Goal: Task Accomplishment & Management: Use online tool/utility

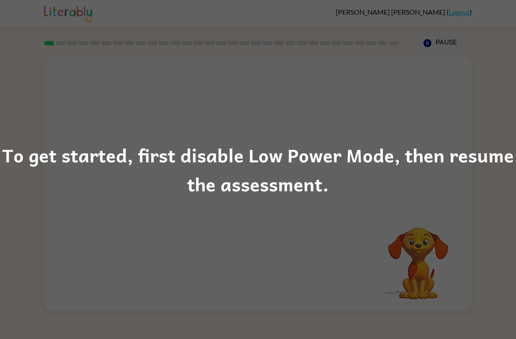
click at [442, 179] on div "To get started, first disable Low Power Mode, then resume the assessment." at bounding box center [258, 169] width 516 height 59
click at [420, 108] on div "To get started, first disable Low Power Mode, then resume the assessment." at bounding box center [258, 169] width 516 height 339
click at [436, 194] on div "To get started, first disable Low Power Mode, then resume the assessment." at bounding box center [258, 169] width 516 height 59
click at [399, 183] on div "To get started, first disable Low Power Mode, then resume the assessment." at bounding box center [258, 169] width 516 height 59
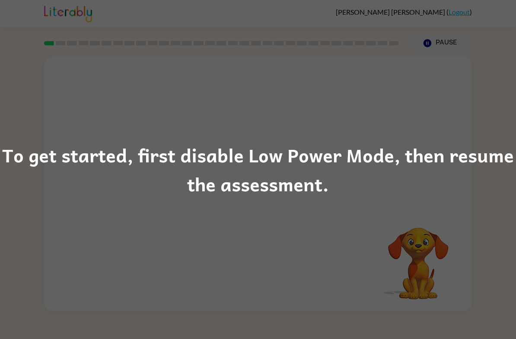
click at [226, 216] on div "To get started, first disable Low Power Mode, then resume the assessment." at bounding box center [258, 169] width 516 height 339
click at [477, 132] on div "To get started, first disable Low Power Mode, then resume the assessment." at bounding box center [258, 169] width 516 height 339
click at [60, 140] on div "To get started, first disable Low Power Mode, then resume the assessment." at bounding box center [258, 169] width 516 height 59
click at [60, 151] on div "To get started, first disable Low Power Mode, then resume the assessment." at bounding box center [258, 169] width 516 height 59
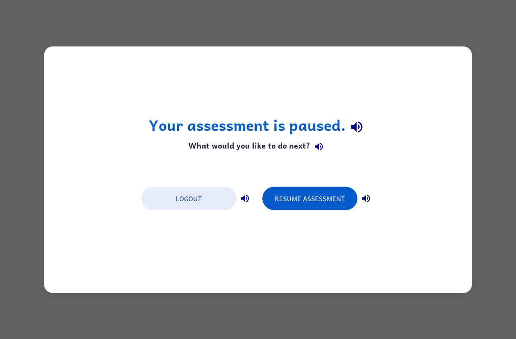
click at [165, 195] on button "Logout" at bounding box center [188, 198] width 95 height 23
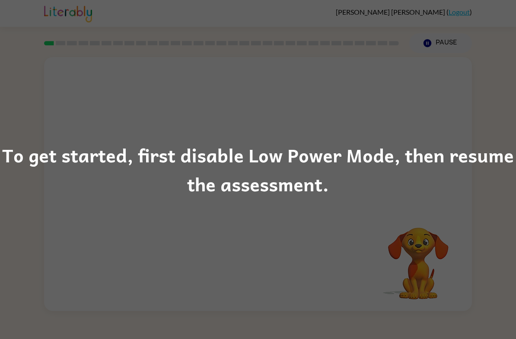
click at [444, 209] on div "To get started, first disable Low Power Mode, then resume the assessment." at bounding box center [258, 169] width 516 height 339
click at [511, 30] on div "To get started, first disable Low Power Mode, then resume the assessment." at bounding box center [258, 169] width 516 height 339
click at [37, 197] on div "To get started, first disable Low Power Mode, then resume the assessment." at bounding box center [258, 169] width 516 height 59
click at [186, 189] on div "To get started, first disable Low Power Mode, then resume the assessment." at bounding box center [258, 169] width 516 height 59
click at [142, 153] on div "To get started, first disable Low Power Mode, then resume the assessment." at bounding box center [258, 169] width 516 height 59
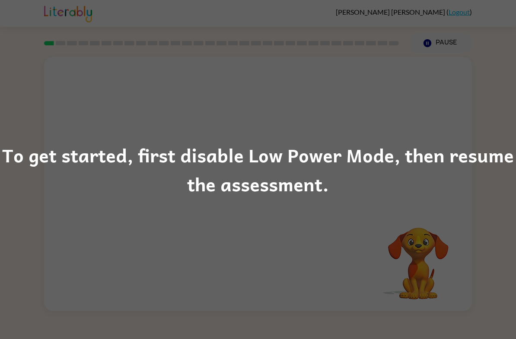
click at [68, 146] on div "To get started, first disable Low Power Mode, then resume the assessment." at bounding box center [258, 169] width 516 height 59
click at [186, 129] on div "To get started, first disable Low Power Mode, then resume the assessment." at bounding box center [258, 169] width 516 height 339
click at [301, 145] on div "To get started, first disable Low Power Mode, then resume the assessment." at bounding box center [258, 169] width 516 height 59
click at [405, 159] on div "To get started, first disable Low Power Mode, then resume the assessment." at bounding box center [258, 169] width 516 height 59
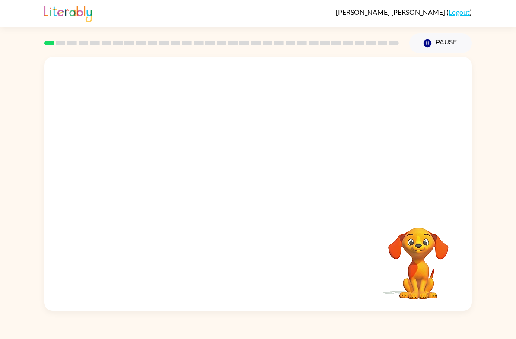
click at [232, 139] on video "Your browser must support playing .mp4 files to use Literably. Please try using…" at bounding box center [258, 133] width 428 height 153
click at [258, 195] on icon "button" at bounding box center [258, 188] width 15 height 15
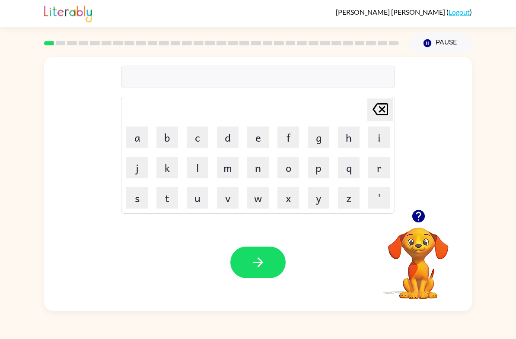
click at [168, 137] on button "b" at bounding box center [167, 138] width 22 height 22
click at [293, 167] on button "o" at bounding box center [288, 168] width 22 height 22
click at [385, 162] on button "r" at bounding box center [379, 168] width 22 height 22
click at [233, 135] on button "d" at bounding box center [228, 138] width 22 height 22
click at [259, 137] on button "e" at bounding box center [258, 138] width 22 height 22
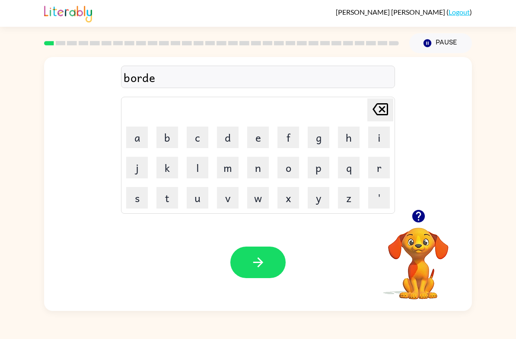
click at [373, 176] on button "r" at bounding box center [379, 168] width 22 height 22
click at [248, 257] on button "button" at bounding box center [257, 263] width 55 height 32
click at [382, 166] on button "r" at bounding box center [379, 168] width 22 height 22
click at [287, 163] on button "o" at bounding box center [288, 168] width 22 height 22
click at [195, 206] on button "u" at bounding box center [198, 198] width 22 height 22
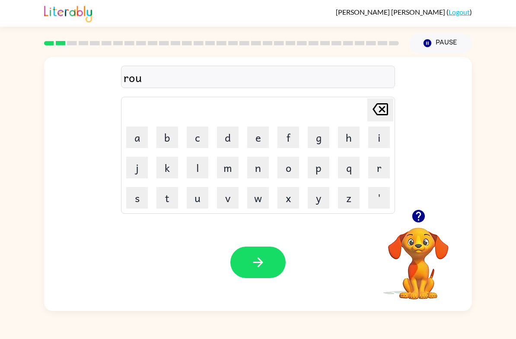
click at [258, 169] on button "n" at bounding box center [258, 168] width 22 height 22
click at [235, 136] on button "d" at bounding box center [228, 138] width 22 height 22
click at [263, 266] on icon "button" at bounding box center [258, 262] width 15 height 15
click at [139, 138] on button "a" at bounding box center [137, 138] width 22 height 22
click at [197, 137] on button "c" at bounding box center [198, 138] width 22 height 22
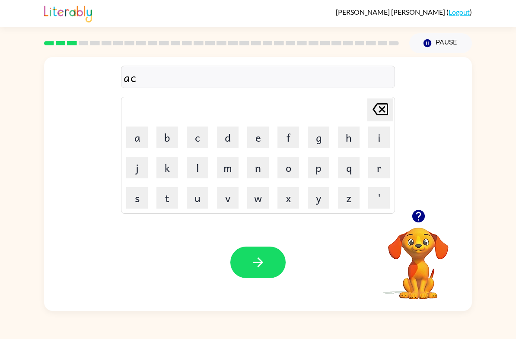
click at [357, 136] on button "h" at bounding box center [349, 138] width 22 height 22
click at [381, 144] on button "i" at bounding box center [379, 138] width 22 height 22
click at [258, 171] on button "n" at bounding box center [258, 168] width 22 height 22
click at [261, 141] on button "e" at bounding box center [258, 138] width 22 height 22
click at [380, 109] on icon at bounding box center [380, 109] width 16 height 12
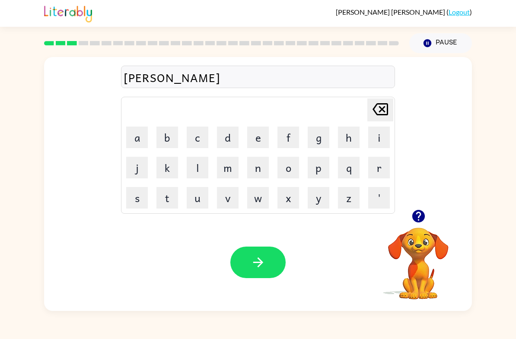
click at [380, 109] on icon "Delete Delete last character input" at bounding box center [380, 109] width 21 height 21
click at [378, 107] on icon "Delete Delete last character input" at bounding box center [380, 109] width 21 height 21
click at [377, 107] on icon "Delete Delete last character input" at bounding box center [380, 109] width 21 height 21
click at [380, 112] on icon at bounding box center [380, 109] width 16 height 12
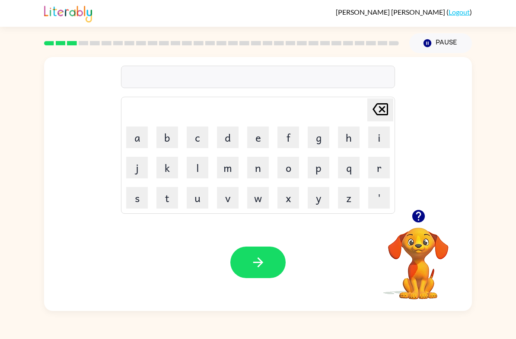
click at [225, 168] on button "m" at bounding box center [228, 168] width 22 height 22
click at [146, 138] on button "a" at bounding box center [137, 138] width 22 height 22
click at [191, 132] on button "c" at bounding box center [198, 138] width 22 height 22
click at [348, 137] on button "h" at bounding box center [349, 138] width 22 height 22
click at [379, 137] on button "i" at bounding box center [379, 138] width 22 height 22
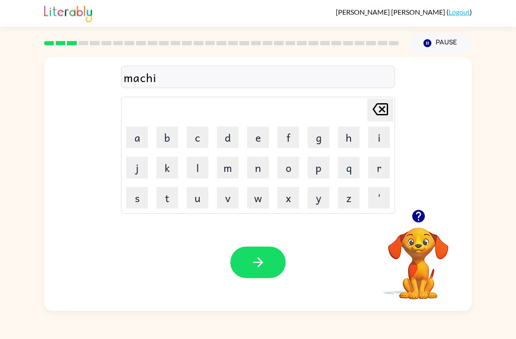
click at [254, 168] on button "n" at bounding box center [258, 168] width 22 height 22
click at [256, 137] on button "e" at bounding box center [258, 138] width 22 height 22
click at [266, 267] on button "button" at bounding box center [257, 263] width 55 height 32
click at [171, 196] on button "t" at bounding box center [167, 198] width 22 height 22
click at [139, 134] on button "a" at bounding box center [137, 138] width 22 height 22
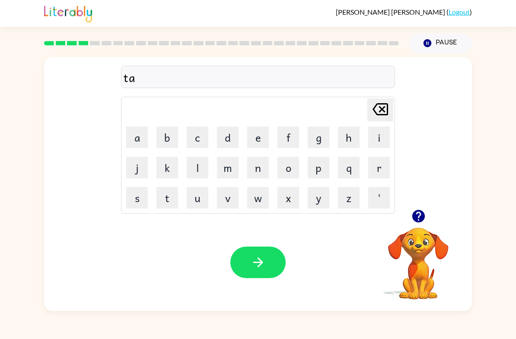
click at [371, 136] on button "i" at bounding box center [379, 138] width 22 height 22
click at [382, 108] on icon "Delete Delete last character input" at bounding box center [380, 109] width 21 height 21
click at [379, 114] on icon "Delete Delete last character input" at bounding box center [380, 109] width 21 height 21
click at [162, 197] on button "t" at bounding box center [167, 198] width 22 height 22
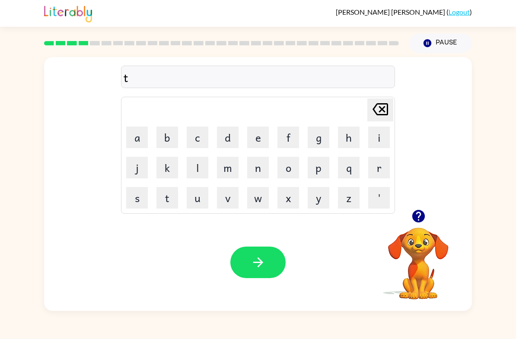
click at [379, 162] on button "r" at bounding box center [379, 168] width 22 height 22
click at [139, 134] on button "a" at bounding box center [137, 138] width 22 height 22
click at [383, 137] on button "i" at bounding box center [379, 138] width 22 height 22
click at [259, 162] on button "n" at bounding box center [258, 168] width 22 height 22
click at [249, 250] on button "button" at bounding box center [257, 263] width 55 height 32
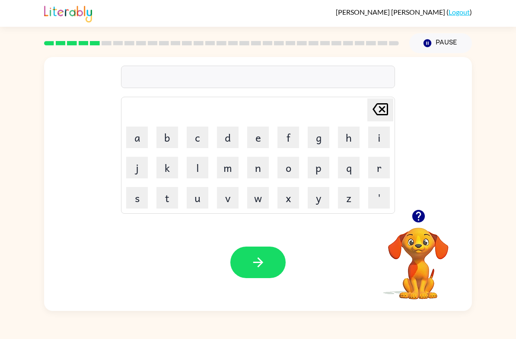
click at [229, 140] on button "d" at bounding box center [228, 138] width 22 height 22
click at [264, 140] on button "e" at bounding box center [258, 138] width 22 height 22
click at [294, 139] on button "f" at bounding box center [288, 138] width 22 height 22
click at [253, 139] on button "e" at bounding box center [258, 138] width 22 height 22
click at [262, 172] on button "n" at bounding box center [258, 168] width 22 height 22
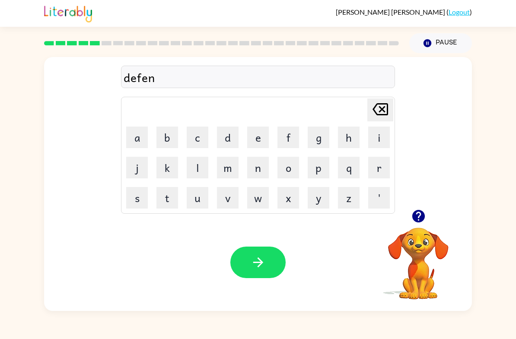
click at [143, 204] on button "s" at bounding box center [137, 198] width 22 height 22
click at [386, 134] on button "i" at bounding box center [379, 138] width 22 height 22
click at [234, 204] on button "v" at bounding box center [228, 198] width 22 height 22
click at [249, 137] on button "e" at bounding box center [258, 138] width 22 height 22
click at [260, 248] on button "button" at bounding box center [257, 263] width 55 height 32
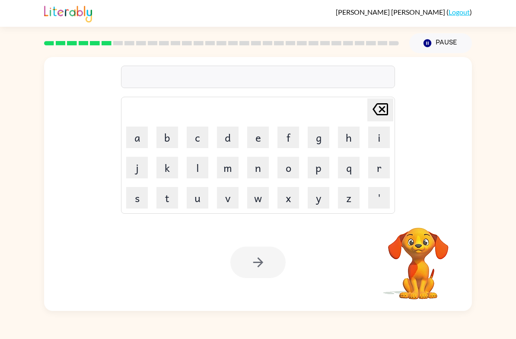
click at [236, 202] on button "v" at bounding box center [228, 198] width 22 height 22
click at [143, 142] on button "a" at bounding box center [137, 138] width 22 height 22
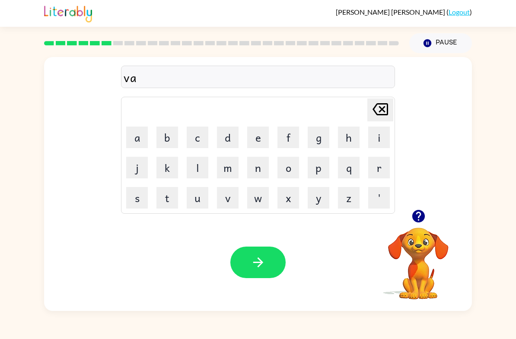
click at [197, 137] on button "c" at bounding box center [198, 138] width 22 height 22
click at [138, 140] on button "a" at bounding box center [137, 138] width 22 height 22
click at [172, 203] on button "t" at bounding box center [167, 198] width 22 height 22
click at [381, 137] on button "i" at bounding box center [379, 138] width 22 height 22
click at [286, 165] on button "o" at bounding box center [288, 168] width 22 height 22
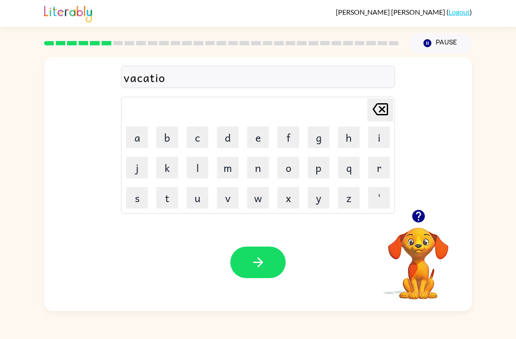
click at [259, 163] on button "n" at bounding box center [258, 168] width 22 height 22
click at [257, 264] on icon "button" at bounding box center [258, 262] width 15 height 15
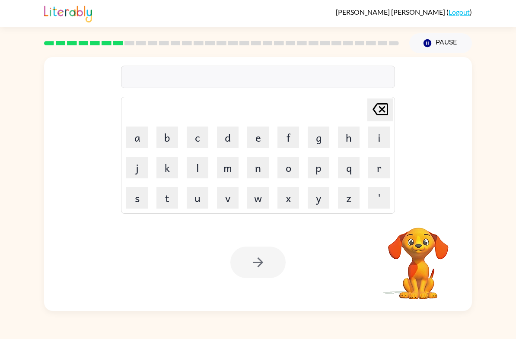
click at [319, 172] on button "p" at bounding box center [319, 168] width 22 height 22
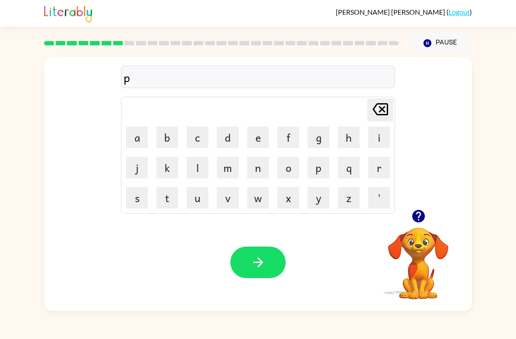
click at [203, 198] on button "u" at bounding box center [198, 198] width 22 height 22
click at [227, 137] on button "d" at bounding box center [228, 138] width 22 height 22
click at [233, 137] on button "d" at bounding box center [228, 138] width 22 height 22
click at [386, 109] on icon "Delete Delete last character input" at bounding box center [380, 109] width 21 height 21
click at [193, 165] on button "l" at bounding box center [198, 168] width 22 height 22
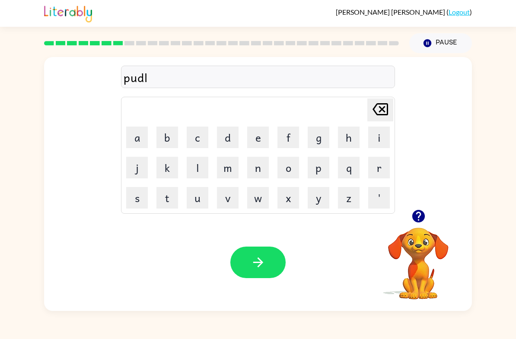
click at [257, 141] on button "e" at bounding box center [258, 138] width 22 height 22
click at [377, 106] on icon "Delete Delete last character input" at bounding box center [380, 109] width 21 height 21
click at [382, 118] on icon "Delete Delete last character input" at bounding box center [380, 109] width 21 height 21
click at [233, 137] on button "d" at bounding box center [228, 138] width 22 height 22
click at [199, 167] on button "l" at bounding box center [198, 168] width 22 height 22
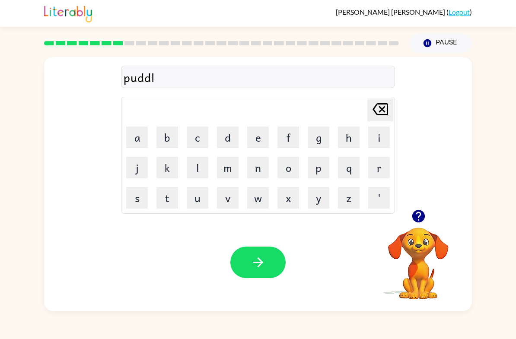
click at [261, 143] on button "e" at bounding box center [258, 138] width 22 height 22
click at [260, 267] on icon "button" at bounding box center [258, 262] width 15 height 15
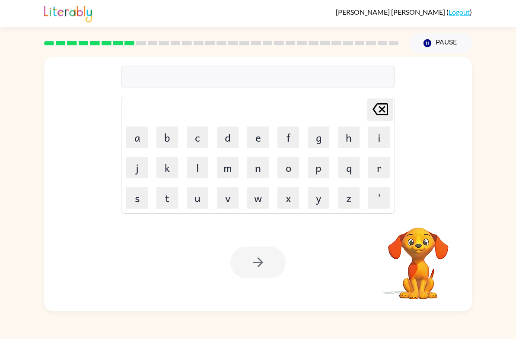
click at [219, 172] on button "m" at bounding box center [228, 168] width 22 height 22
click at [374, 138] on button "i" at bounding box center [379, 138] width 22 height 22
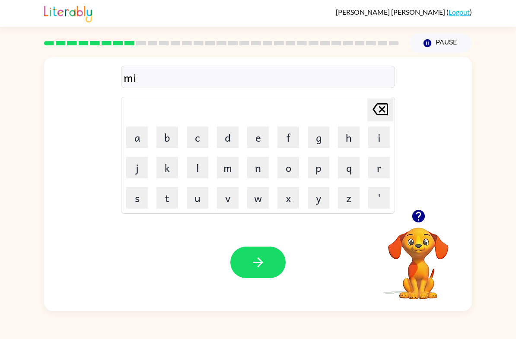
click at [382, 161] on button "r" at bounding box center [379, 168] width 22 height 22
click at [137, 138] on button "a" at bounding box center [137, 138] width 22 height 22
click at [200, 136] on button "c" at bounding box center [198, 138] width 22 height 22
click at [201, 159] on button "l" at bounding box center [198, 168] width 22 height 22
click at [257, 143] on button "e" at bounding box center [258, 138] width 22 height 22
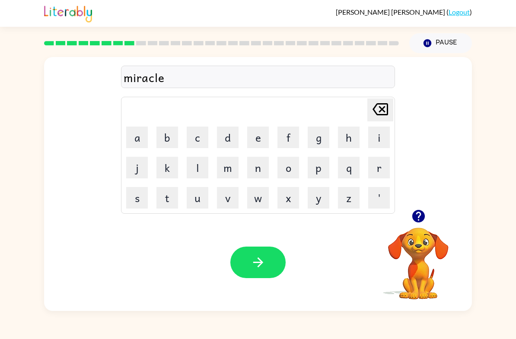
click at [257, 272] on button "button" at bounding box center [257, 263] width 55 height 32
click at [421, 227] on button "button" at bounding box center [418, 216] width 22 height 22
click at [424, 263] on video "Your browser must support playing .mp4 files to use Literably. Please try using…" at bounding box center [418, 257] width 86 height 86
click at [420, 251] on video "Your browser must support playing .mp4 files to use Literably. Please try using…" at bounding box center [418, 257] width 86 height 86
click at [421, 223] on icon "button" at bounding box center [418, 216] width 15 height 15
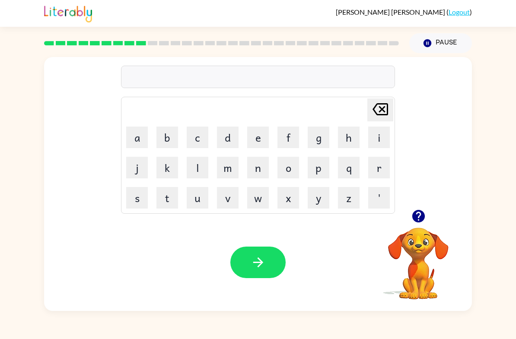
click at [228, 162] on button "m" at bounding box center [228, 168] width 22 height 22
click at [261, 137] on button "e" at bounding box center [258, 138] width 22 height 22
click at [255, 134] on button "e" at bounding box center [258, 138] width 22 height 22
click at [255, 174] on button "n" at bounding box center [258, 168] width 22 height 22
click at [390, 108] on icon "Delete Delete last character input" at bounding box center [380, 109] width 21 height 21
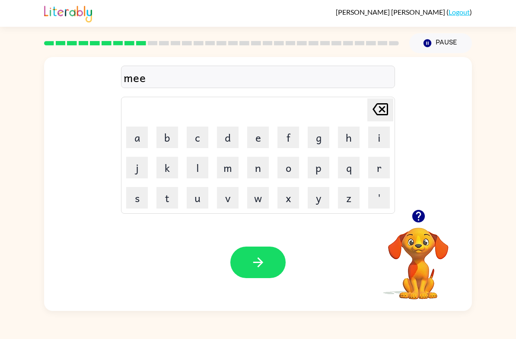
click at [372, 90] on div "mee Delete Delete last character input a b c d e f g h i j k l m n o p q r s t …" at bounding box center [258, 133] width 274 height 161
click at [372, 89] on div "mee Delete Delete last character input a b c d e f g h i j k l m n o p q r s t …" at bounding box center [258, 133] width 274 height 161
click at [376, 103] on icon "Delete Delete last character input" at bounding box center [380, 109] width 21 height 21
click at [374, 102] on icon "Delete Delete last character input" at bounding box center [380, 109] width 21 height 21
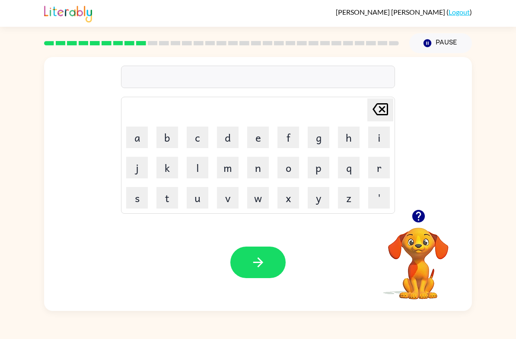
click at [413, 217] on icon "button" at bounding box center [418, 216] width 13 height 13
click at [227, 165] on button "m" at bounding box center [228, 168] width 22 height 22
click at [254, 130] on button "e" at bounding box center [258, 138] width 22 height 22
click at [266, 144] on button "e" at bounding box center [258, 138] width 22 height 22
click at [261, 167] on button "n" at bounding box center [258, 168] width 22 height 22
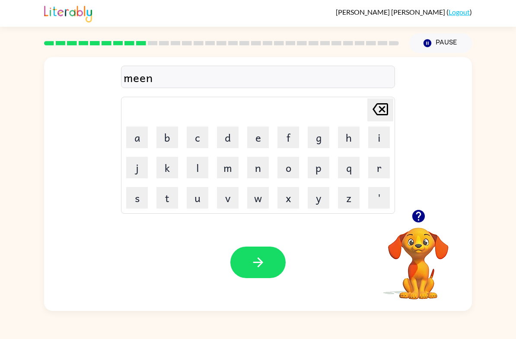
click at [233, 173] on button "m" at bounding box center [228, 168] width 22 height 22
click at [291, 160] on button "o" at bounding box center [288, 168] width 22 height 22
click at [382, 160] on button "r" at bounding box center [379, 168] width 22 height 22
click at [258, 174] on button "n" at bounding box center [258, 168] width 22 height 22
click at [385, 130] on button "i" at bounding box center [379, 138] width 22 height 22
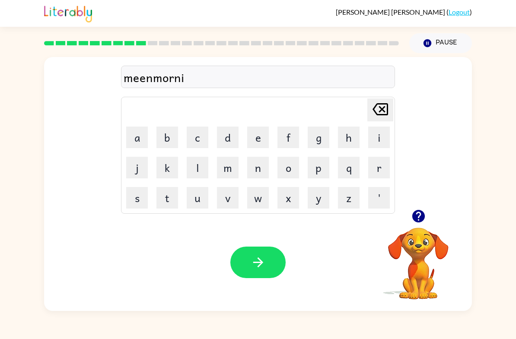
click at [259, 172] on button "n" at bounding box center [258, 168] width 22 height 22
click at [324, 142] on button "g" at bounding box center [319, 138] width 22 height 22
click at [265, 262] on icon "button" at bounding box center [258, 262] width 15 height 15
click at [227, 137] on button "d" at bounding box center [228, 138] width 22 height 22
click at [254, 138] on button "e" at bounding box center [258, 138] width 22 height 22
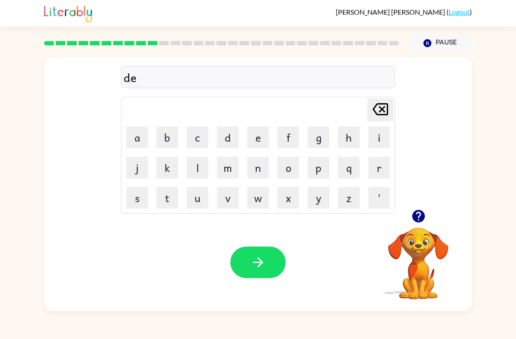
click at [146, 191] on button "s" at bounding box center [137, 198] width 22 height 22
click at [168, 193] on button "t" at bounding box center [167, 198] width 22 height 22
click at [375, 168] on button "r" at bounding box center [379, 168] width 22 height 22
click at [200, 194] on button "u" at bounding box center [198, 198] width 22 height 22
click at [147, 200] on button "s" at bounding box center [137, 198] width 22 height 22
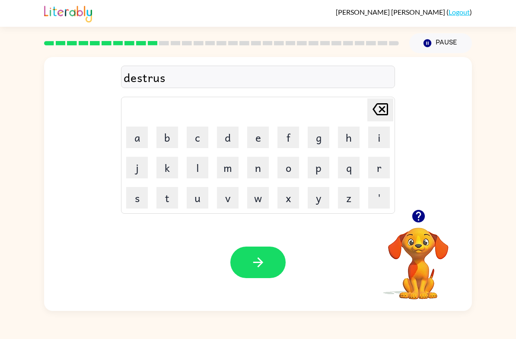
click at [147, 200] on button "s" at bounding box center [137, 198] width 22 height 22
click at [392, 117] on button "Delete Delete last character input" at bounding box center [380, 110] width 26 height 23
click at [172, 193] on button "t" at bounding box center [167, 198] width 22 height 22
click at [256, 253] on button "button" at bounding box center [257, 263] width 55 height 32
click at [379, 163] on button "r" at bounding box center [379, 168] width 22 height 22
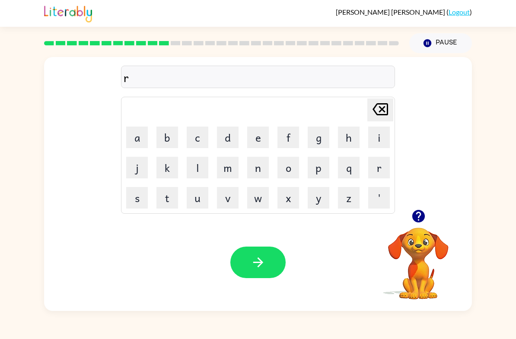
click at [286, 163] on button "o" at bounding box center [288, 168] width 22 height 22
click at [229, 134] on button "d" at bounding box center [228, 138] width 22 height 22
click at [254, 137] on button "e" at bounding box center [258, 138] width 22 height 22
click at [252, 254] on button "button" at bounding box center [257, 263] width 55 height 32
click at [200, 203] on button "u" at bounding box center [198, 198] width 22 height 22
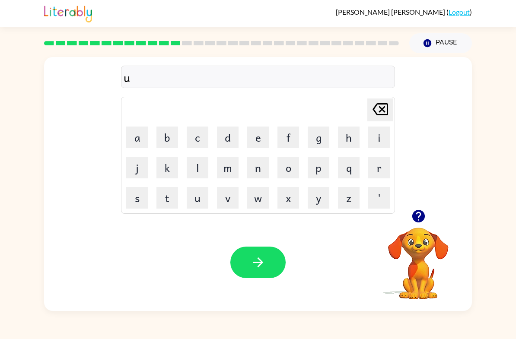
click at [318, 167] on button "p" at bounding box center [319, 168] width 22 height 22
click at [323, 146] on button "g" at bounding box center [319, 138] width 22 height 22
click at [376, 176] on button "r" at bounding box center [379, 168] width 22 height 22
click at [137, 140] on button "a" at bounding box center [137, 138] width 22 height 22
click at [235, 141] on button "d" at bounding box center [228, 138] width 22 height 22
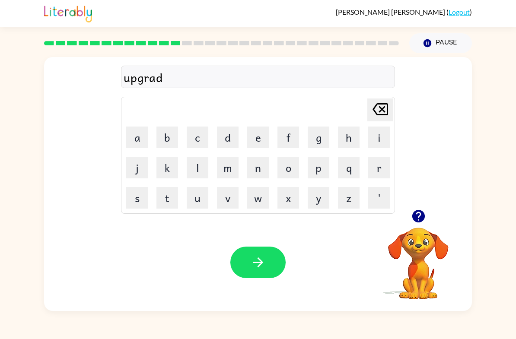
click at [264, 147] on button "e" at bounding box center [258, 138] width 22 height 22
click at [266, 258] on button "button" at bounding box center [257, 263] width 55 height 32
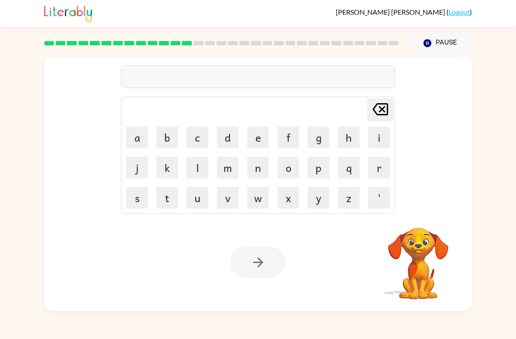
click at [229, 167] on button "m" at bounding box center [228, 168] width 22 height 22
click at [144, 141] on button "a" at bounding box center [137, 138] width 22 height 22
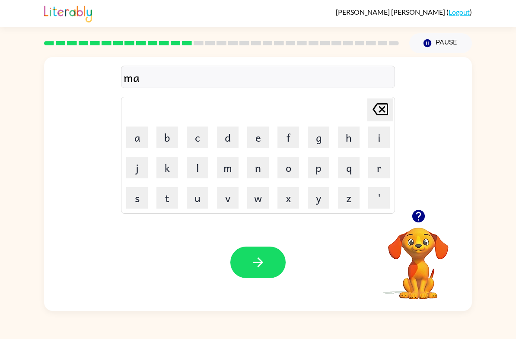
click at [228, 142] on button "d" at bounding box center [228, 138] width 22 height 22
click at [264, 172] on button "n" at bounding box center [258, 168] width 22 height 22
click at [261, 138] on button "e" at bounding box center [258, 138] width 22 height 22
click at [136, 205] on button "s" at bounding box center [137, 198] width 22 height 22
click at [139, 201] on button "s" at bounding box center [137, 198] width 22 height 22
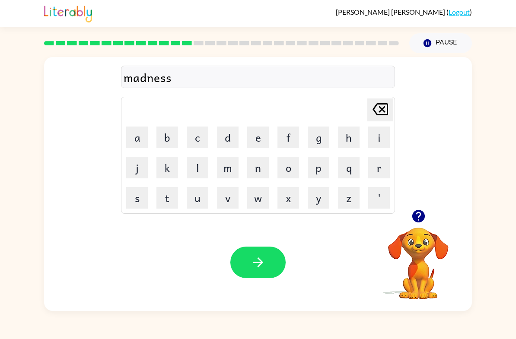
click at [262, 262] on icon "button" at bounding box center [258, 263] width 10 height 10
click at [416, 213] on icon "button" at bounding box center [418, 216] width 13 height 13
click at [170, 136] on button "b" at bounding box center [167, 138] width 22 height 22
click at [283, 171] on button "o" at bounding box center [288, 168] width 22 height 22
click at [261, 168] on button "n" at bounding box center [258, 168] width 22 height 22
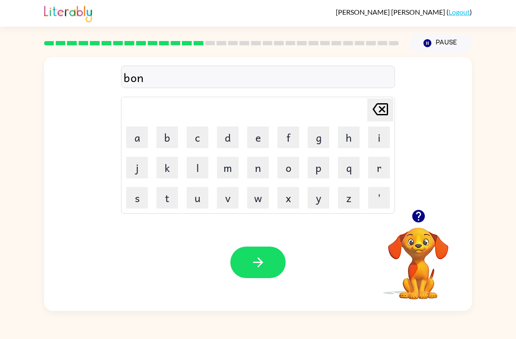
click at [202, 197] on button "u" at bounding box center [198, 198] width 22 height 22
click at [136, 188] on button "s" at bounding box center [137, 198] width 22 height 22
click at [241, 259] on button "button" at bounding box center [257, 263] width 55 height 32
click at [140, 197] on button "s" at bounding box center [137, 198] width 22 height 22
click at [261, 198] on button "w" at bounding box center [258, 198] width 22 height 22
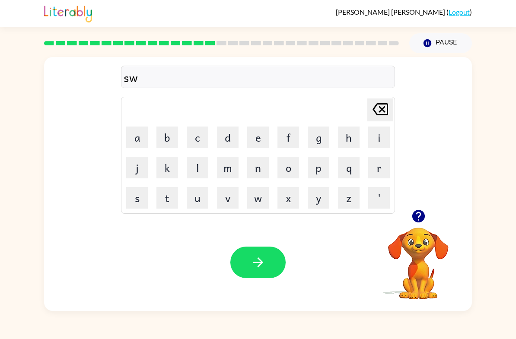
click at [293, 162] on button "o" at bounding box center [288, 168] width 22 height 22
click at [379, 169] on button "r" at bounding box center [379, 168] width 22 height 22
click at [228, 162] on button "m" at bounding box center [228, 168] width 22 height 22
click at [251, 273] on button "button" at bounding box center [257, 263] width 55 height 32
click at [418, 214] on icon "button" at bounding box center [418, 216] width 13 height 13
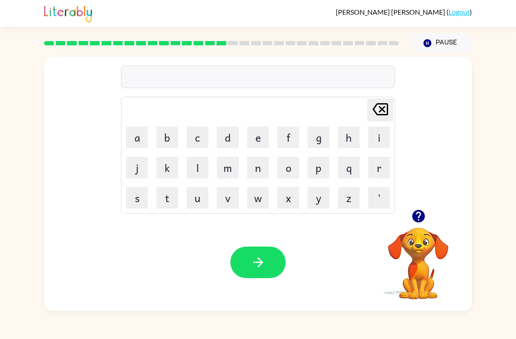
click at [3, 16] on div "Aileen Hyun ( Logout )" at bounding box center [258, 13] width 516 height 27
click at [378, 165] on button "r" at bounding box center [379, 168] width 22 height 22
click at [147, 130] on button "a" at bounding box center [137, 138] width 22 height 22
click at [235, 167] on button "m" at bounding box center [228, 168] width 22 height 22
click at [243, 268] on button "button" at bounding box center [257, 263] width 55 height 32
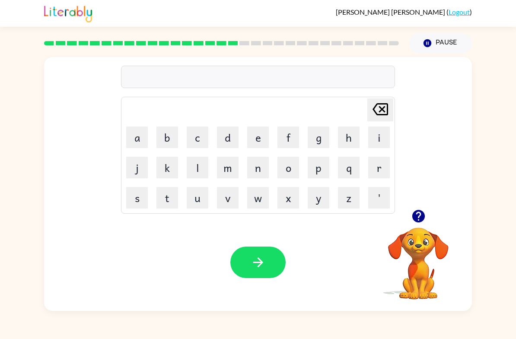
click at [165, 137] on button "b" at bounding box center [167, 138] width 22 height 22
click at [379, 162] on button "r" at bounding box center [379, 168] width 22 height 22
click at [379, 140] on button "i" at bounding box center [379, 138] width 22 height 22
click at [225, 168] on button "m" at bounding box center [228, 168] width 22 height 22
click at [377, 142] on button "i" at bounding box center [379, 138] width 22 height 22
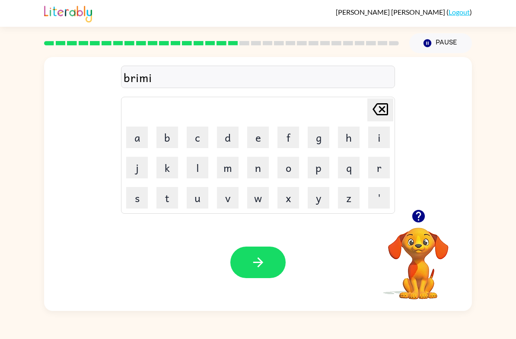
click at [259, 165] on button "n" at bounding box center [258, 168] width 22 height 22
click at [319, 133] on button "g" at bounding box center [319, 138] width 22 height 22
click at [270, 251] on button "button" at bounding box center [257, 263] width 55 height 32
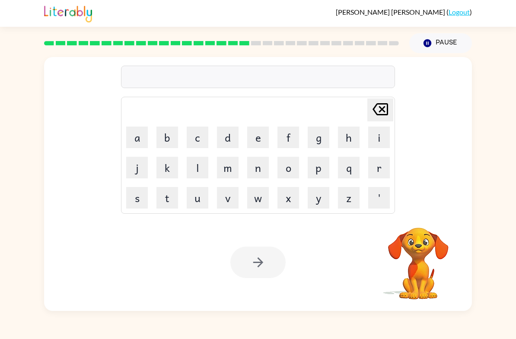
click at [377, 163] on button "r" at bounding box center [379, 168] width 22 height 22
click at [373, 128] on button "i" at bounding box center [379, 138] width 22 height 22
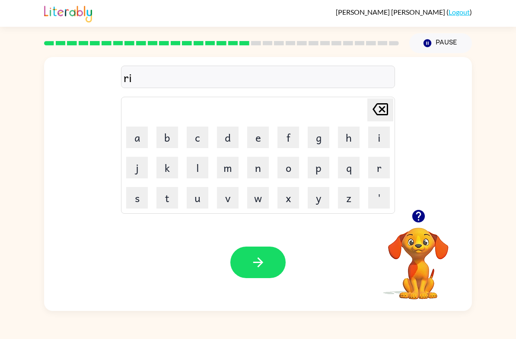
click at [143, 201] on button "s" at bounding box center [137, 198] width 22 height 22
click at [165, 170] on button "k" at bounding box center [167, 168] width 22 height 22
click at [382, 108] on icon "Delete Delete last character input" at bounding box center [380, 109] width 21 height 21
click at [434, 214] on div at bounding box center [418, 216] width 86 height 22
click at [433, 214] on div at bounding box center [418, 216] width 86 height 22
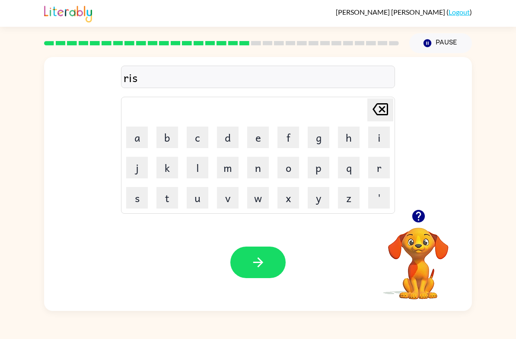
click at [417, 225] on button "button" at bounding box center [418, 216] width 22 height 22
click at [199, 134] on button "c" at bounding box center [198, 138] width 22 height 22
click at [167, 165] on button "k" at bounding box center [167, 168] width 22 height 22
click at [264, 131] on button "e" at bounding box center [258, 138] width 22 height 22
click at [145, 198] on button "s" at bounding box center [137, 198] width 22 height 22
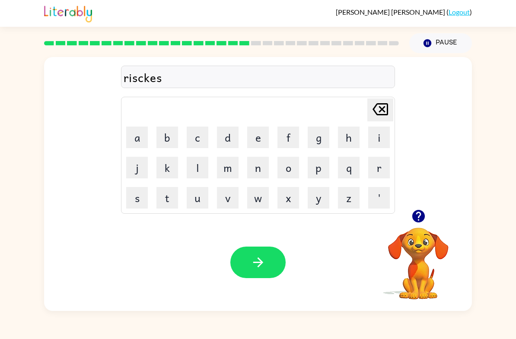
click at [170, 194] on button "t" at bounding box center [167, 198] width 22 height 22
click at [240, 261] on button "button" at bounding box center [257, 263] width 55 height 32
click at [143, 137] on button "a" at bounding box center [137, 138] width 22 height 22
click at [374, 171] on button "r" at bounding box center [379, 168] width 22 height 22
click at [172, 194] on button "t" at bounding box center [167, 198] width 22 height 22
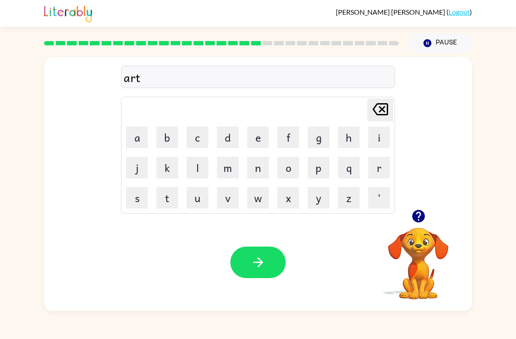
click at [251, 198] on button "w" at bounding box center [258, 198] width 22 height 22
click at [141, 134] on button "a" at bounding box center [137, 138] width 22 height 22
click at [318, 200] on button "y" at bounding box center [319, 198] width 22 height 22
click at [261, 265] on icon "button" at bounding box center [258, 263] width 10 height 10
click at [289, 137] on button "f" at bounding box center [288, 138] width 22 height 22
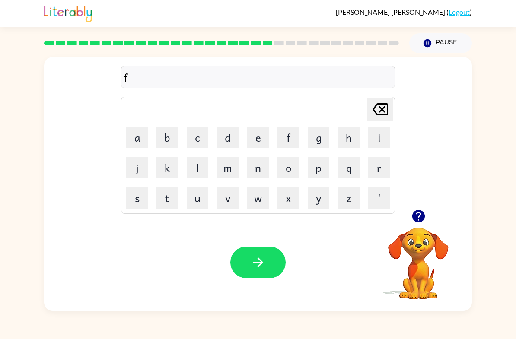
click at [288, 169] on button "o" at bounding box center [288, 168] width 22 height 22
click at [198, 167] on button "l" at bounding box center [198, 168] width 22 height 22
click at [198, 166] on button "l" at bounding box center [198, 168] width 22 height 22
click at [287, 165] on button "o" at bounding box center [288, 168] width 22 height 22
click at [377, 109] on icon "Delete Delete last character input" at bounding box center [380, 109] width 21 height 21
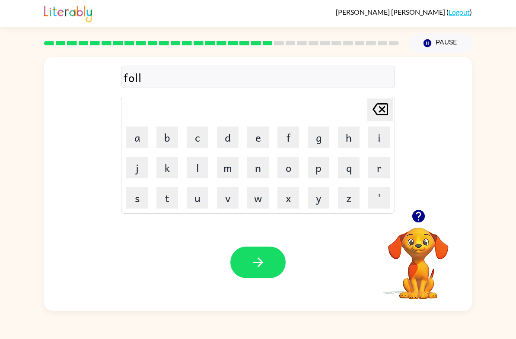
click at [377, 109] on icon "Delete Delete last character input" at bounding box center [380, 109] width 21 height 21
click at [291, 166] on button "o" at bounding box center [288, 168] width 22 height 22
click at [256, 198] on button "w" at bounding box center [258, 198] width 22 height 22
click at [250, 135] on button "e" at bounding box center [258, 138] width 22 height 22
click at [230, 137] on button "d" at bounding box center [228, 138] width 22 height 22
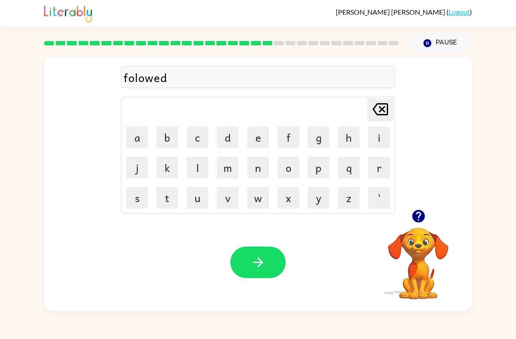
click at [379, 110] on icon "Delete Delete last character input" at bounding box center [380, 109] width 21 height 21
click at [379, 109] on icon "Delete Delete last character input" at bounding box center [380, 109] width 21 height 21
click at [373, 111] on icon at bounding box center [380, 109] width 16 height 12
click at [373, 111] on icon "Delete Delete last character input" at bounding box center [380, 109] width 21 height 21
click at [203, 163] on button "l" at bounding box center [198, 168] width 22 height 22
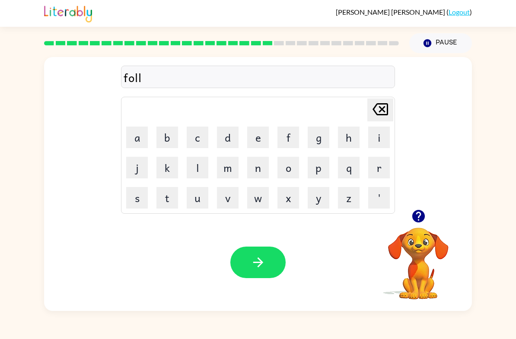
click at [291, 168] on button "o" at bounding box center [288, 168] width 22 height 22
click at [262, 137] on button "e" at bounding box center [258, 138] width 22 height 22
click at [223, 139] on button "d" at bounding box center [228, 138] width 22 height 22
click at [381, 111] on icon at bounding box center [380, 109] width 16 height 12
click at [378, 115] on icon at bounding box center [380, 109] width 16 height 12
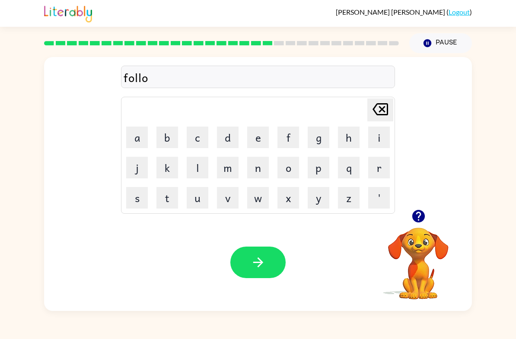
click at [378, 115] on icon at bounding box center [380, 109] width 16 height 12
click at [291, 167] on button "o" at bounding box center [288, 168] width 22 height 22
click at [266, 202] on button "w" at bounding box center [258, 198] width 22 height 22
click at [387, 112] on icon at bounding box center [380, 109] width 16 height 12
click at [388, 109] on icon at bounding box center [380, 109] width 16 height 12
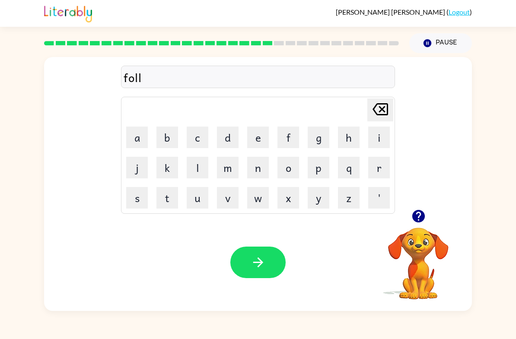
click at [388, 108] on icon at bounding box center [380, 109] width 16 height 12
click at [389, 109] on icon "Delete Delete last character input" at bounding box center [380, 109] width 21 height 21
click at [195, 159] on button "l" at bounding box center [198, 168] width 22 height 22
click at [197, 169] on button "l" at bounding box center [198, 168] width 22 height 22
click at [288, 169] on button "o" at bounding box center [288, 168] width 22 height 22
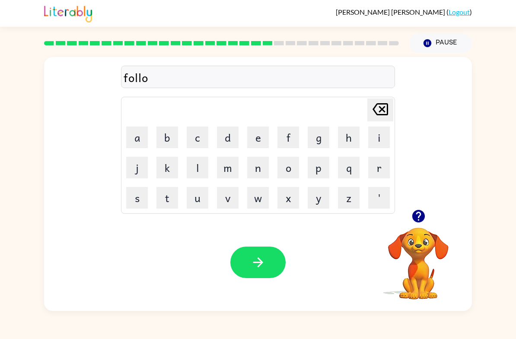
click at [255, 198] on button "w" at bounding box center [258, 198] width 22 height 22
click at [418, 219] on icon "button" at bounding box center [418, 216] width 13 height 13
click at [264, 141] on button "e" at bounding box center [258, 138] width 22 height 22
click at [221, 134] on button "d" at bounding box center [228, 138] width 22 height 22
click at [265, 273] on button "button" at bounding box center [257, 263] width 55 height 32
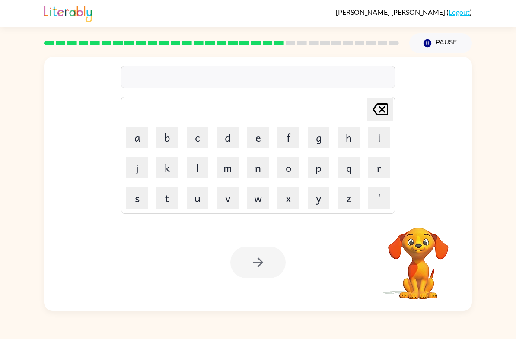
click at [196, 140] on button "c" at bounding box center [198, 138] width 22 height 22
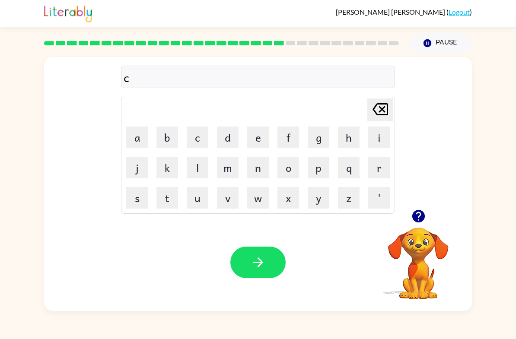
click at [258, 138] on button "e" at bounding box center [258, 138] width 22 height 22
click at [251, 170] on button "n" at bounding box center [258, 168] width 22 height 22
click at [167, 198] on button "t" at bounding box center [167, 198] width 22 height 22
click at [382, 140] on button "i" at bounding box center [379, 138] width 22 height 22
click at [318, 168] on button "p" at bounding box center [319, 168] width 22 height 22
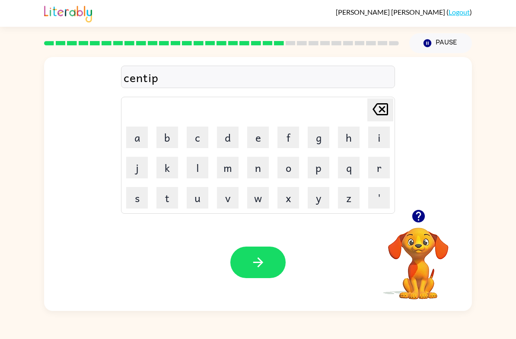
click at [380, 142] on button "i" at bounding box center [379, 138] width 22 height 22
click at [259, 131] on button "e" at bounding box center [258, 138] width 22 height 22
click at [170, 141] on button "b" at bounding box center [167, 138] width 22 height 22
click at [388, 106] on icon at bounding box center [380, 109] width 16 height 12
click at [238, 144] on button "d" at bounding box center [228, 138] width 22 height 22
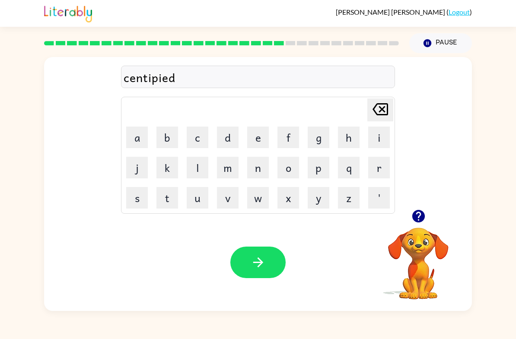
click at [249, 261] on button "button" at bounding box center [257, 263] width 55 height 32
click at [133, 198] on button "s" at bounding box center [137, 198] width 22 height 22
click at [195, 195] on button "u" at bounding box center [198, 198] width 22 height 22
click at [137, 202] on button "s" at bounding box center [137, 198] width 22 height 22
click at [166, 200] on button "t" at bounding box center [167, 198] width 22 height 22
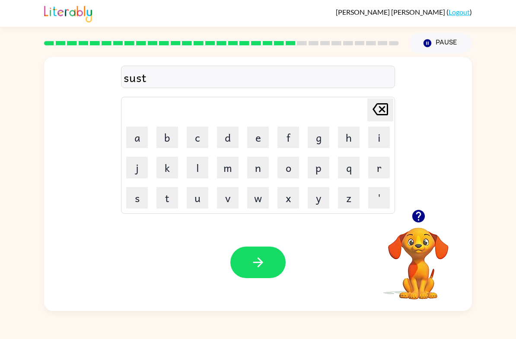
click at [134, 137] on button "a" at bounding box center [137, 138] width 22 height 22
click at [381, 137] on button "i" at bounding box center [379, 138] width 22 height 22
click at [266, 171] on button "n" at bounding box center [258, 168] width 22 height 22
click at [259, 139] on button "e" at bounding box center [258, 138] width 22 height 22
click at [251, 250] on button "button" at bounding box center [257, 263] width 55 height 32
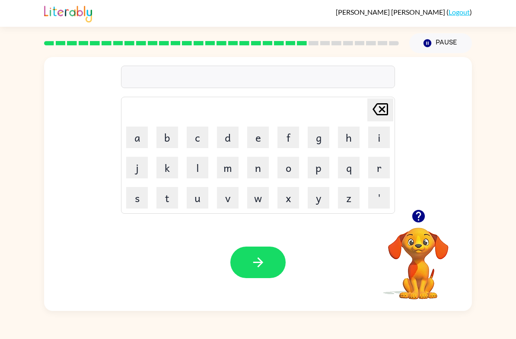
click at [13, 92] on div "Delete Delete last character input a b c d e f g h i j k l m n o p q r s t u v …" at bounding box center [258, 182] width 516 height 258
click at [419, 209] on icon "button" at bounding box center [418, 216] width 15 height 15
click at [295, 145] on button "f" at bounding box center [288, 138] width 22 height 22
click at [280, 167] on button "o" at bounding box center [288, 168] width 22 height 22
click at [376, 162] on button "r" at bounding box center [379, 168] width 22 height 22
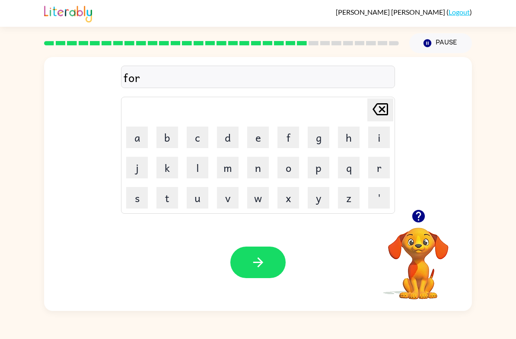
click at [258, 193] on button "w" at bounding box center [258, 198] width 22 height 22
click at [142, 142] on button "a" at bounding box center [137, 138] width 22 height 22
click at [386, 169] on button "r" at bounding box center [379, 168] width 22 height 22
click at [226, 137] on button "d" at bounding box center [228, 138] width 22 height 22
click at [258, 259] on icon "button" at bounding box center [258, 263] width 10 height 10
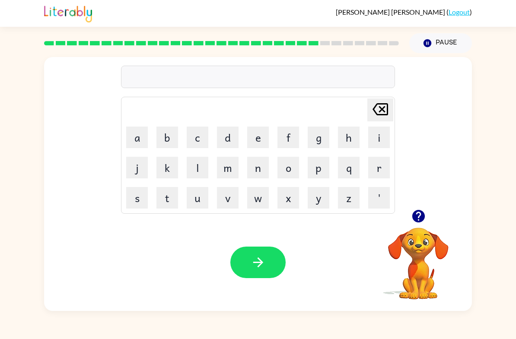
click at [388, 175] on button "r" at bounding box center [379, 168] width 22 height 22
click at [261, 141] on button "e" at bounding box center [258, 138] width 22 height 22
click at [200, 166] on button "l" at bounding box center [198, 168] width 22 height 22
click at [137, 141] on button "a" at bounding box center [137, 138] width 22 height 22
click at [169, 208] on button "t" at bounding box center [167, 198] width 22 height 22
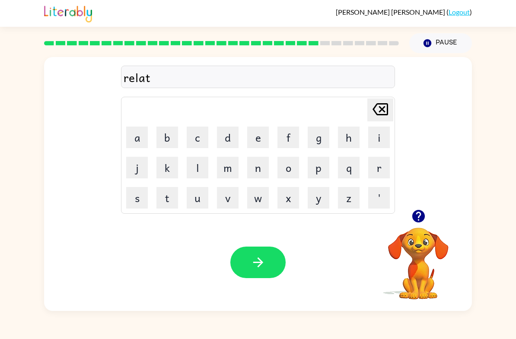
click at [254, 145] on button "e" at bounding box center [258, 138] width 22 height 22
click at [170, 143] on button "b" at bounding box center [167, 138] width 22 height 22
click at [383, 108] on icon at bounding box center [380, 109] width 16 height 12
click at [233, 136] on button "d" at bounding box center [228, 138] width 22 height 22
click at [245, 260] on button "button" at bounding box center [257, 263] width 55 height 32
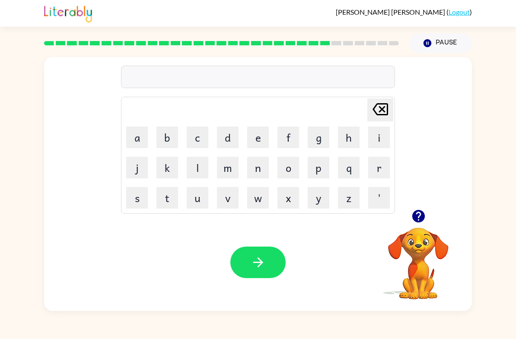
click at [322, 145] on button "g" at bounding box center [319, 138] width 22 height 22
click at [295, 177] on button "o" at bounding box center [288, 168] width 22 height 22
click at [173, 138] on button "b" at bounding box center [167, 138] width 22 height 22
click at [387, 113] on icon at bounding box center [380, 109] width 16 height 12
click at [172, 138] on button "b" at bounding box center [167, 138] width 22 height 22
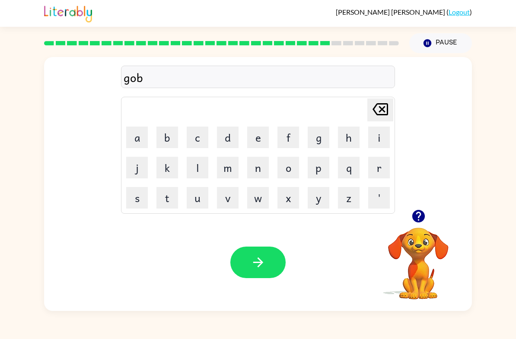
click at [204, 169] on button "l" at bounding box center [198, 168] width 22 height 22
click at [384, 131] on button "i" at bounding box center [379, 138] width 22 height 22
click at [261, 170] on button "n" at bounding box center [258, 168] width 22 height 22
click at [258, 264] on icon "button" at bounding box center [258, 262] width 15 height 15
click at [196, 168] on button "l" at bounding box center [198, 168] width 22 height 22
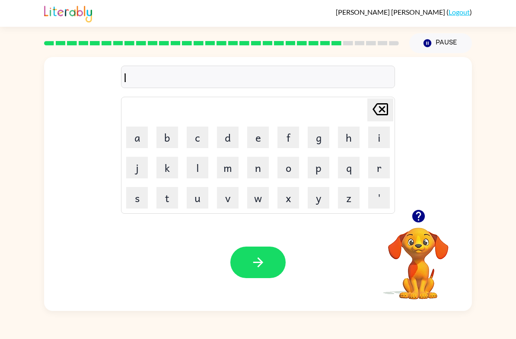
click at [207, 207] on button "u" at bounding box center [198, 198] width 22 height 22
click at [234, 176] on button "m" at bounding box center [228, 168] width 22 height 22
click at [170, 135] on button "b" at bounding box center [167, 138] width 22 height 22
click at [253, 140] on button "e" at bounding box center [258, 138] width 22 height 22
click at [381, 178] on button "r" at bounding box center [379, 168] width 22 height 22
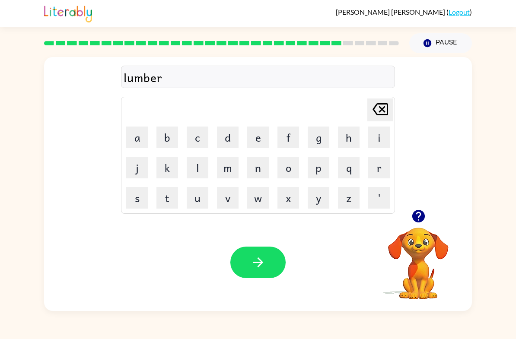
click at [410, 224] on button "button" at bounding box center [418, 216] width 22 height 22
click at [137, 162] on button "j" at bounding box center [137, 168] width 22 height 22
click at [137, 137] on button "a" at bounding box center [137, 138] width 22 height 22
click at [201, 134] on button "c" at bounding box center [198, 138] width 22 height 22
click at [164, 175] on button "k" at bounding box center [167, 168] width 22 height 22
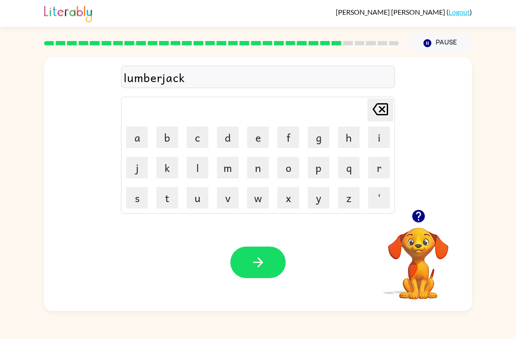
click at [248, 269] on button "button" at bounding box center [257, 263] width 55 height 32
click at [421, 209] on button "button" at bounding box center [418, 216] width 22 height 22
click at [319, 169] on button "p" at bounding box center [319, 168] width 22 height 22
click at [257, 141] on button "e" at bounding box center [258, 138] width 22 height 22
click at [146, 141] on button "a" at bounding box center [137, 138] width 22 height 22
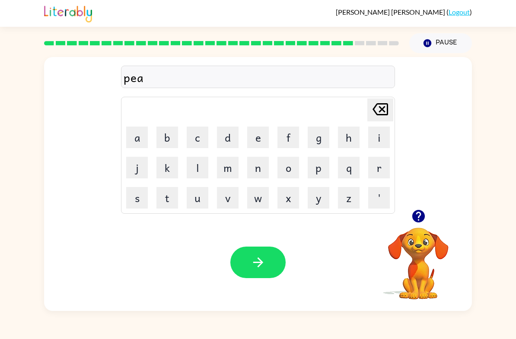
click at [384, 162] on button "r" at bounding box center [379, 168] width 22 height 22
click at [199, 140] on button "c" at bounding box center [198, 138] width 22 height 22
click at [252, 134] on button "e" at bounding box center [258, 138] width 22 height 22
click at [264, 262] on icon "button" at bounding box center [258, 262] width 15 height 15
click at [164, 191] on button "t" at bounding box center [167, 198] width 22 height 22
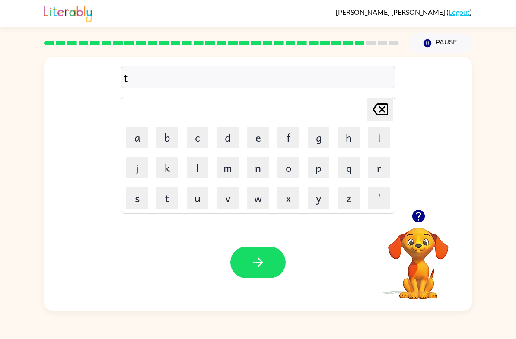
click at [346, 135] on button "h" at bounding box center [349, 138] width 22 height 22
click at [374, 138] on button "i" at bounding box center [379, 138] width 22 height 22
click at [254, 176] on button "n" at bounding box center [258, 168] width 22 height 22
click at [265, 261] on icon "button" at bounding box center [258, 262] width 15 height 15
click at [144, 201] on button "s" at bounding box center [137, 198] width 22 height 22
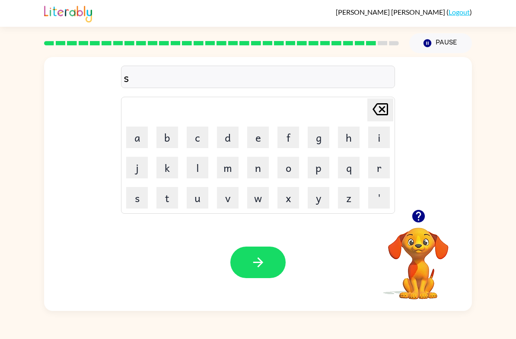
click at [293, 176] on button "o" at bounding box center [288, 168] width 22 height 22
click at [177, 131] on button "b" at bounding box center [167, 138] width 22 height 22
click at [264, 143] on button "e" at bounding box center [258, 138] width 22 height 22
click at [382, 143] on button "i" at bounding box center [379, 138] width 22 height 22
click at [383, 110] on icon at bounding box center [380, 109] width 16 height 12
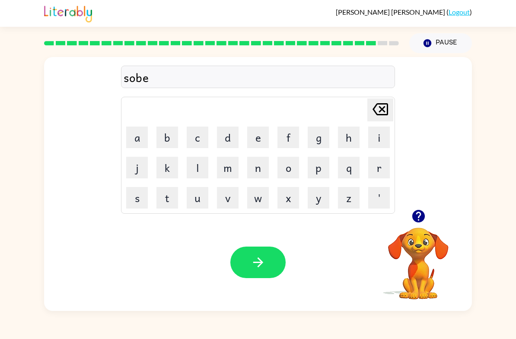
click at [379, 166] on button "r" at bounding box center [379, 168] width 22 height 22
click at [264, 206] on button "w" at bounding box center [258, 198] width 22 height 22
click at [267, 142] on button "e" at bounding box center [258, 138] width 22 height 22
click at [139, 144] on button "a" at bounding box center [137, 138] width 22 height 22
click at [383, 167] on button "r" at bounding box center [379, 168] width 22 height 22
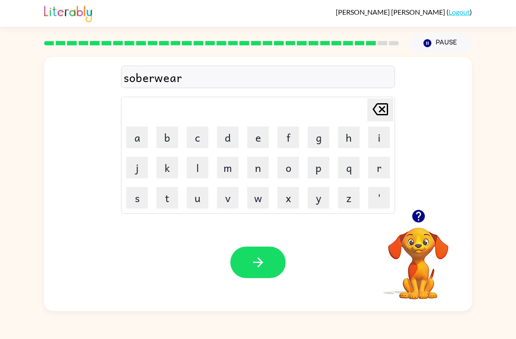
click at [248, 273] on button "button" at bounding box center [257, 263] width 55 height 32
click at [194, 199] on button "u" at bounding box center [198, 198] width 22 height 22
click at [257, 168] on button "n" at bounding box center [258, 168] width 22 height 22
click at [137, 139] on button "a" at bounding box center [137, 138] width 22 height 22
click at [288, 138] on button "f" at bounding box center [288, 138] width 22 height 22
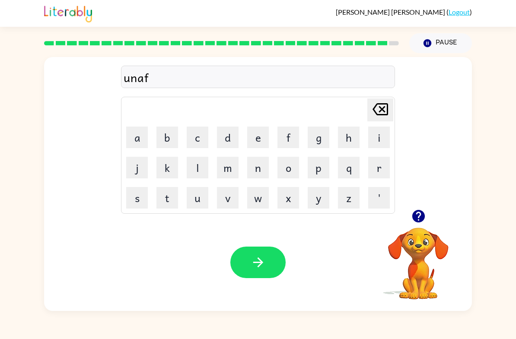
click at [371, 169] on button "r" at bounding box center [379, 168] width 22 height 22
click at [144, 137] on button "a" at bounding box center [137, 138] width 22 height 22
click at [374, 135] on button "i" at bounding box center [379, 138] width 22 height 22
click at [226, 140] on button "d" at bounding box center [228, 138] width 22 height 22
click at [268, 264] on button "button" at bounding box center [257, 263] width 55 height 32
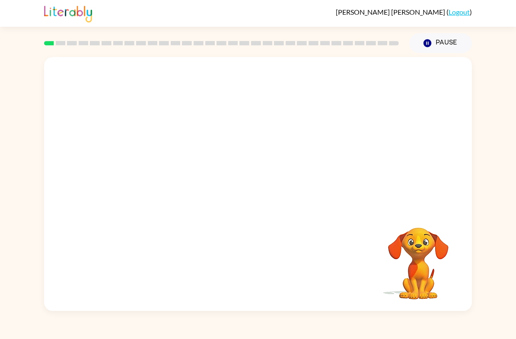
click at [159, 162] on video "Your browser must support playing .mp4 files to use Literably. Please try using…" at bounding box center [258, 133] width 428 height 153
click at [257, 180] on button "button" at bounding box center [257, 189] width 55 height 32
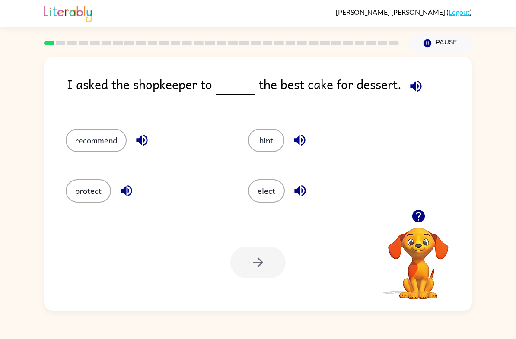
click at [420, 200] on div "recommend hint protect elect" at bounding box center [258, 163] width 410 height 94
click at [425, 223] on icon "button" at bounding box center [418, 216] width 15 height 15
click at [429, 228] on video "Your browser must support playing .mp4 files to use Literably. Please try using…" at bounding box center [418, 257] width 86 height 86
click at [420, 216] on video "Your browser must support playing .mp4 files to use Literably. Please try using…" at bounding box center [418, 257] width 86 height 86
click at [413, 223] on icon "button" at bounding box center [418, 216] width 15 height 15
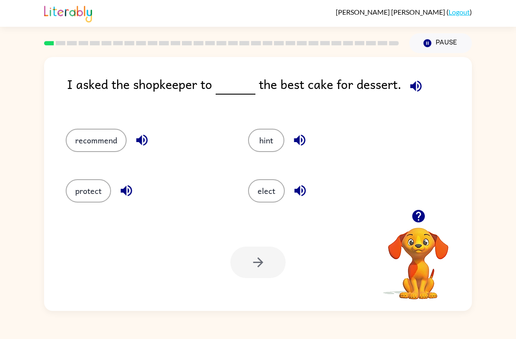
click at [423, 83] on button "button" at bounding box center [416, 86] width 22 height 22
click at [89, 142] on button "recommend" at bounding box center [96, 140] width 61 height 23
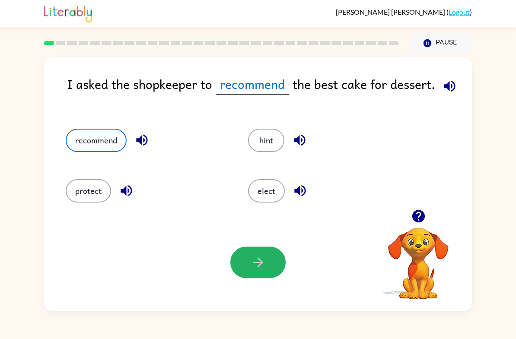
click at [259, 263] on icon "button" at bounding box center [258, 263] width 10 height 10
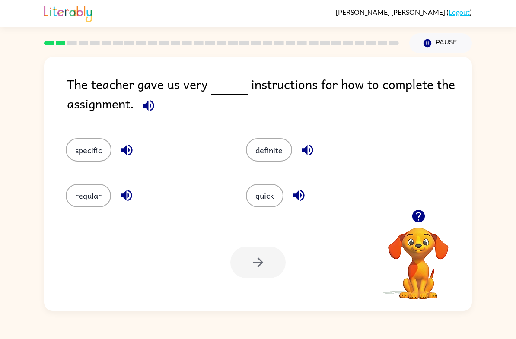
click at [148, 117] on button "button" at bounding box center [148, 106] width 22 height 22
click at [265, 198] on button "quick" at bounding box center [265, 195] width 38 height 23
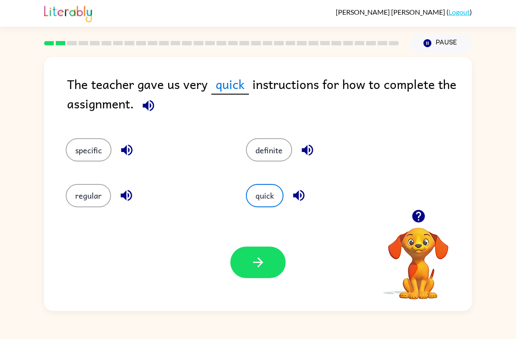
click at [89, 156] on button "specific" at bounding box center [89, 149] width 46 height 23
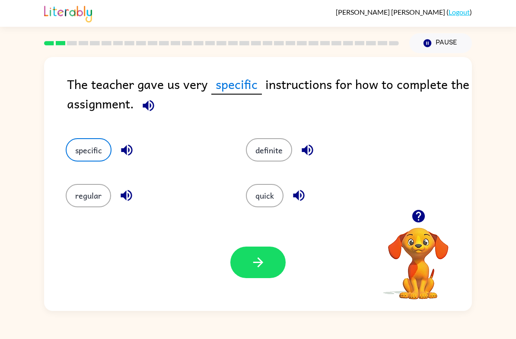
click at [255, 187] on button "quick" at bounding box center [265, 195] width 38 height 23
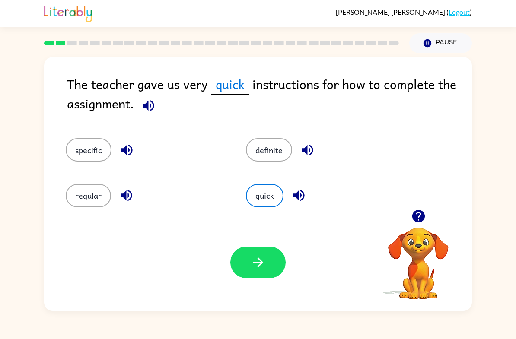
click at [258, 267] on icon "button" at bounding box center [258, 263] width 10 height 10
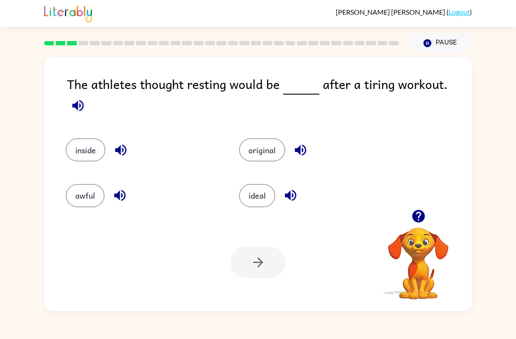
click at [89, 95] on button "button" at bounding box center [78, 106] width 22 height 22
click at [83, 100] on icon "button" at bounding box center [77, 105] width 11 height 11
click at [86, 98] on icon "button" at bounding box center [77, 105] width 15 height 15
click at [83, 100] on icon "button" at bounding box center [77, 105] width 11 height 11
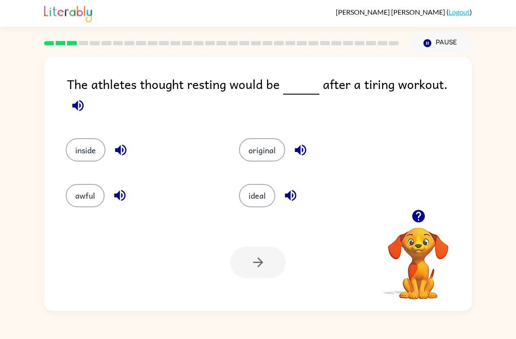
click at [83, 100] on icon "button" at bounding box center [77, 105] width 11 height 11
click at [89, 196] on button "awful" at bounding box center [85, 195] width 39 height 23
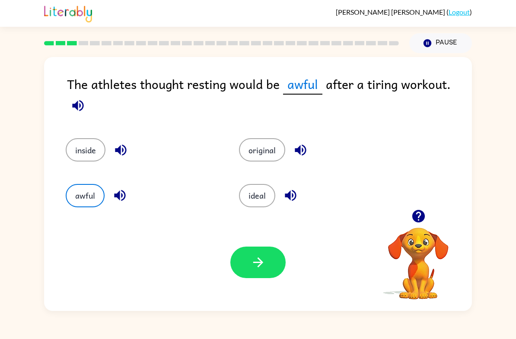
click at [271, 268] on button "button" at bounding box center [257, 263] width 55 height 32
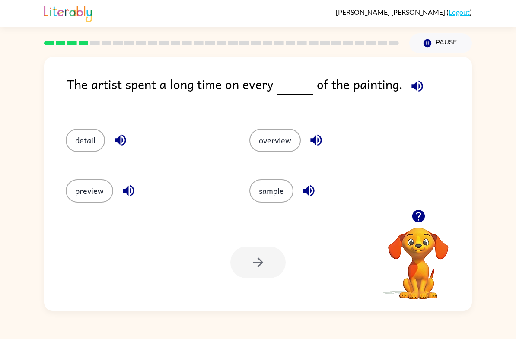
click at [280, 195] on button "sample" at bounding box center [271, 190] width 44 height 23
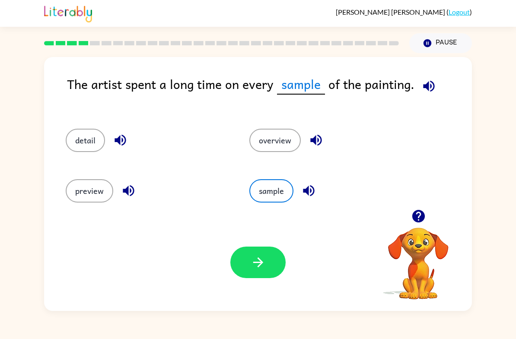
click at [259, 278] on button "button" at bounding box center [257, 263] width 55 height 32
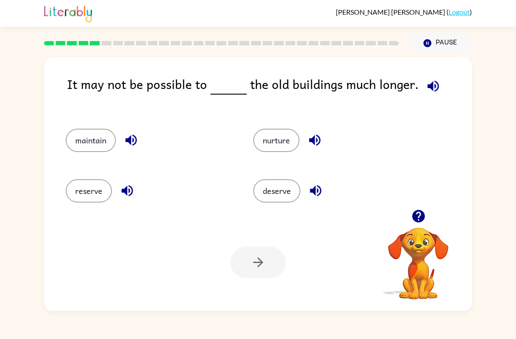
click at [106, 194] on button "reserve" at bounding box center [89, 190] width 46 height 23
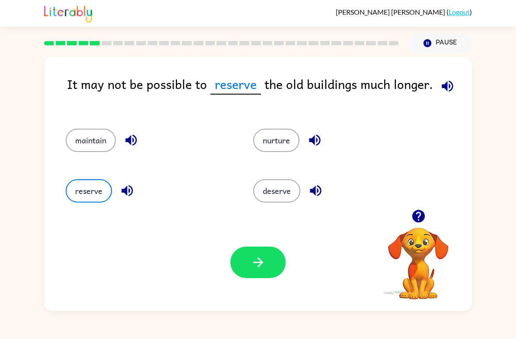
click at [102, 142] on button "maintain" at bounding box center [91, 140] width 50 height 23
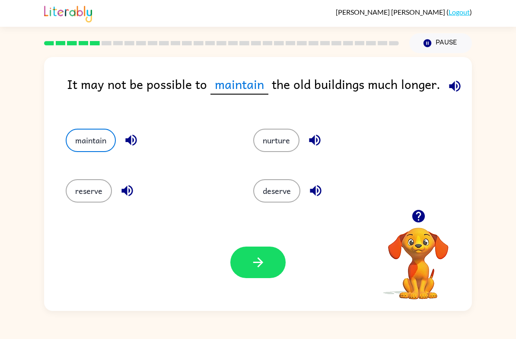
click at [256, 276] on button "button" at bounding box center [257, 263] width 55 height 32
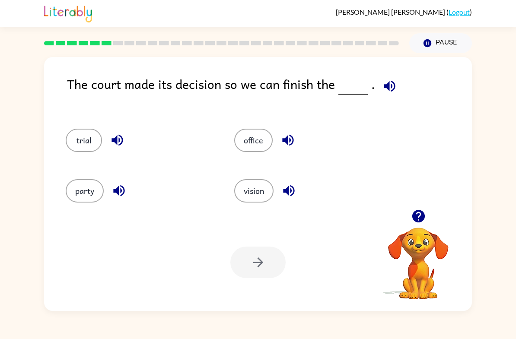
click at [80, 193] on button "party" at bounding box center [85, 190] width 38 height 23
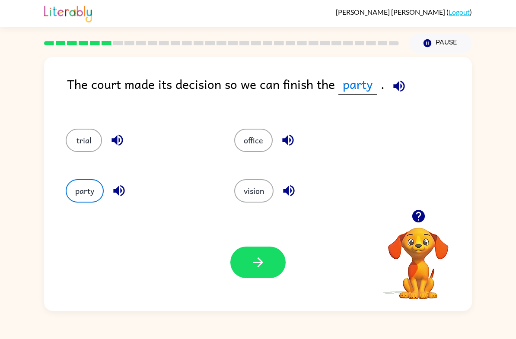
click at [265, 266] on icon "button" at bounding box center [258, 262] width 15 height 15
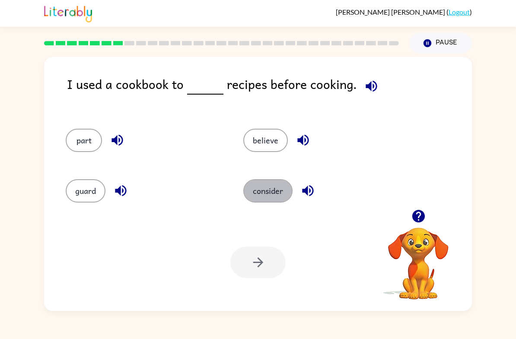
click at [286, 189] on button "consider" at bounding box center [267, 190] width 49 height 23
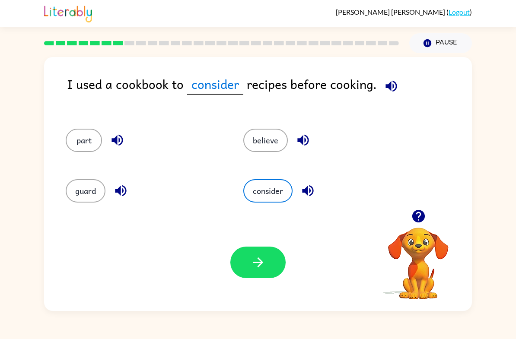
click at [258, 271] on button "button" at bounding box center [257, 263] width 55 height 32
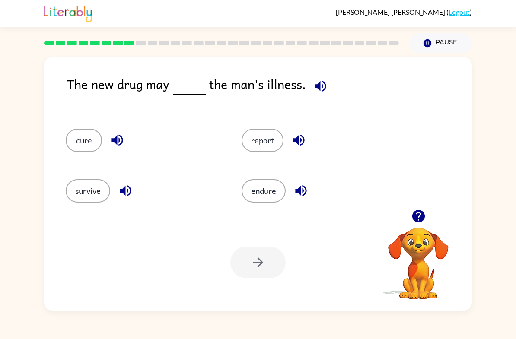
click at [272, 149] on button "report" at bounding box center [263, 140] width 42 height 23
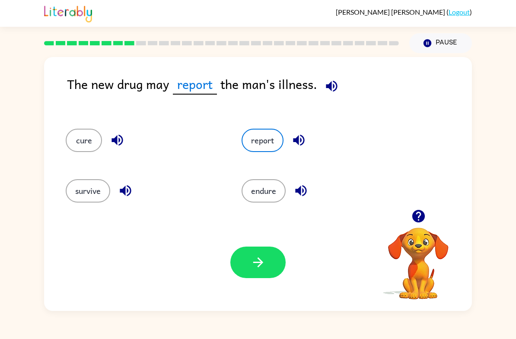
click at [259, 267] on icon "button" at bounding box center [258, 262] width 15 height 15
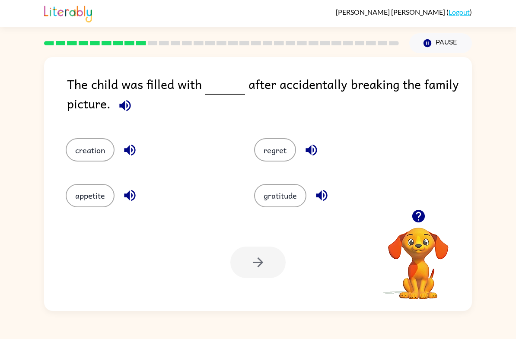
click at [271, 204] on button "gratitude" at bounding box center [280, 195] width 52 height 23
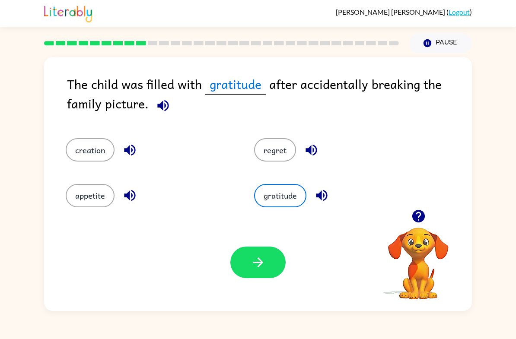
click at [258, 273] on button "button" at bounding box center [257, 263] width 55 height 32
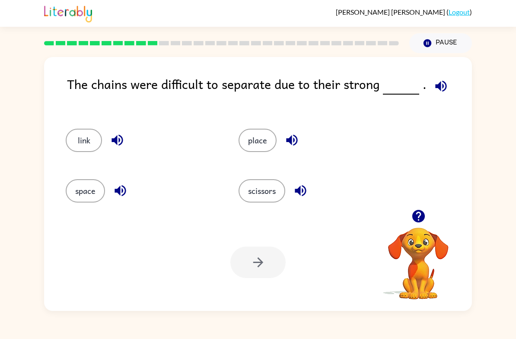
click at [78, 195] on button "space" at bounding box center [85, 190] width 39 height 23
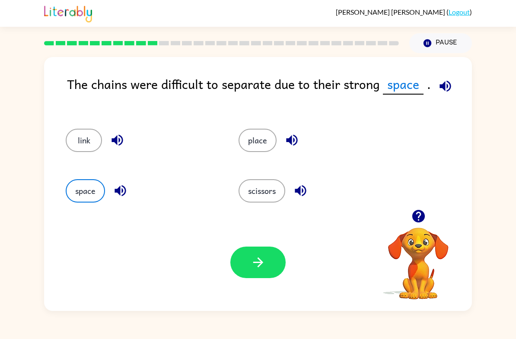
click at [256, 147] on button "place" at bounding box center [258, 140] width 38 height 23
click at [254, 264] on icon "button" at bounding box center [258, 262] width 15 height 15
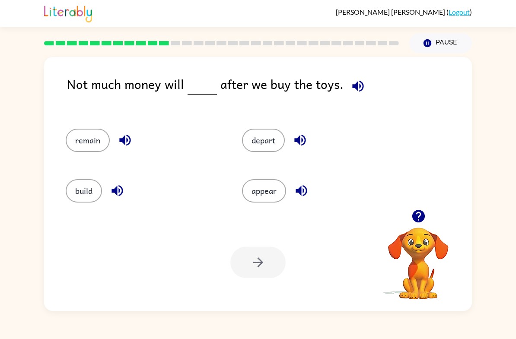
click at [94, 136] on button "remain" at bounding box center [88, 140] width 44 height 23
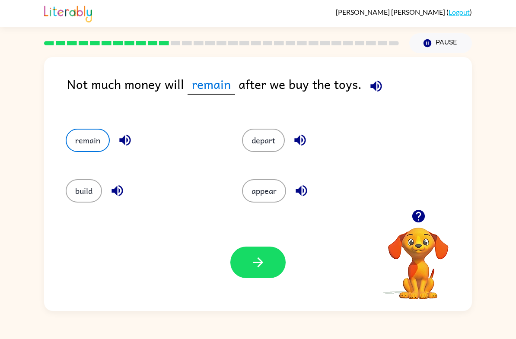
click at [260, 265] on icon "button" at bounding box center [258, 263] width 10 height 10
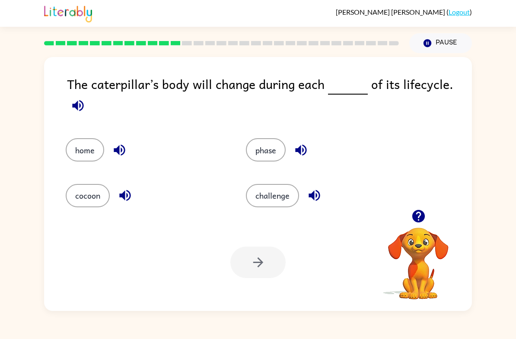
click at [263, 154] on button "phase" at bounding box center [266, 149] width 40 height 23
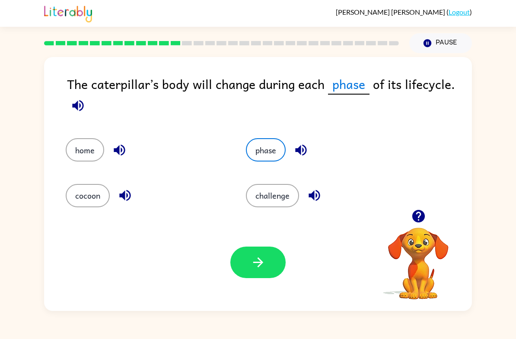
click at [267, 261] on button "button" at bounding box center [257, 263] width 55 height 32
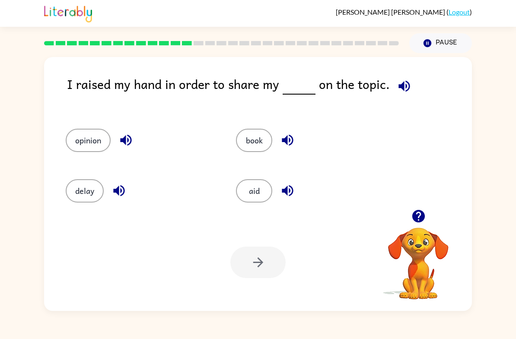
click at [94, 151] on button "opinion" at bounding box center [88, 140] width 45 height 23
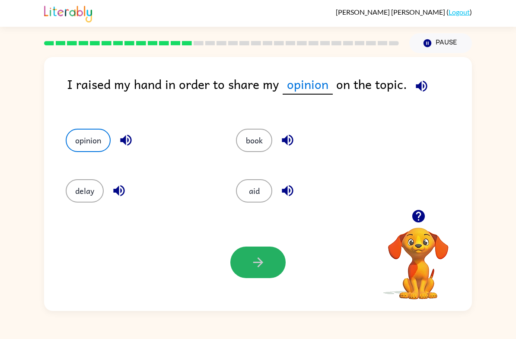
click at [245, 273] on button "button" at bounding box center [257, 263] width 55 height 32
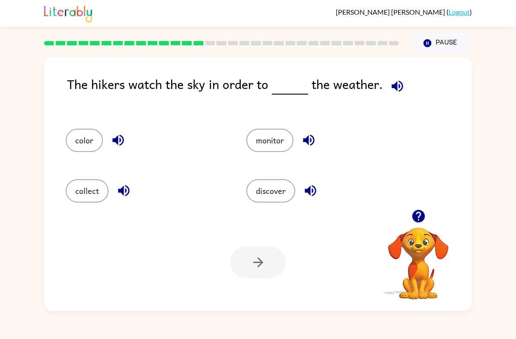
click at [246, 141] on button "monitor" at bounding box center [269, 140] width 47 height 23
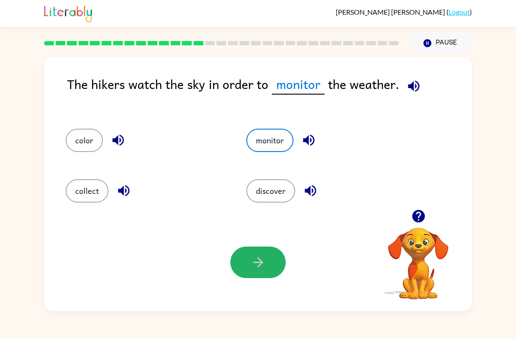
click at [267, 265] on button "button" at bounding box center [257, 263] width 55 height 32
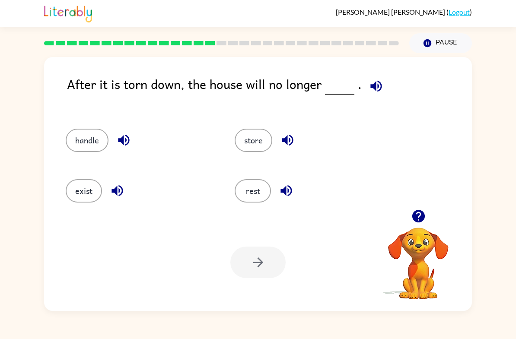
click at [85, 194] on button "exist" at bounding box center [84, 190] width 36 height 23
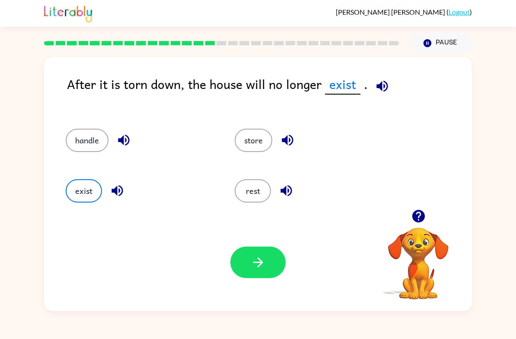
click at [230, 272] on div at bounding box center [257, 263] width 55 height 32
click at [235, 264] on button "button" at bounding box center [257, 263] width 55 height 32
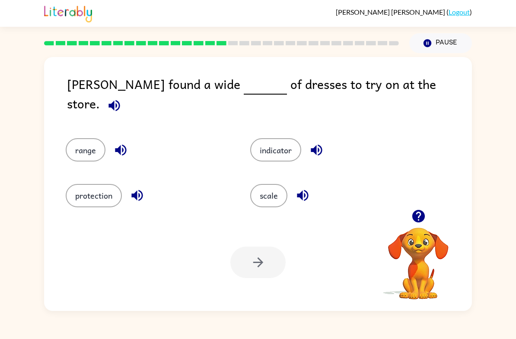
click at [261, 202] on button "scale" at bounding box center [268, 195] width 37 height 23
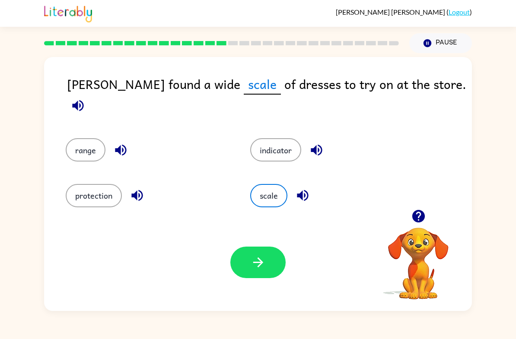
click at [247, 267] on button "button" at bounding box center [257, 263] width 55 height 32
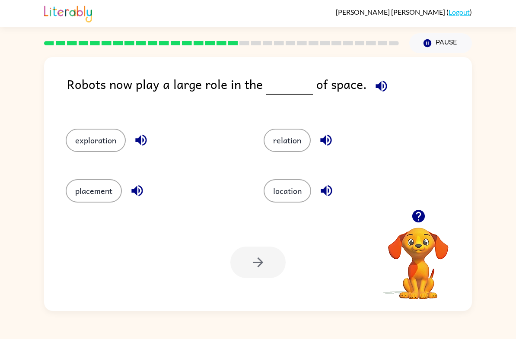
click at [113, 142] on button "exploration" at bounding box center [96, 140] width 60 height 23
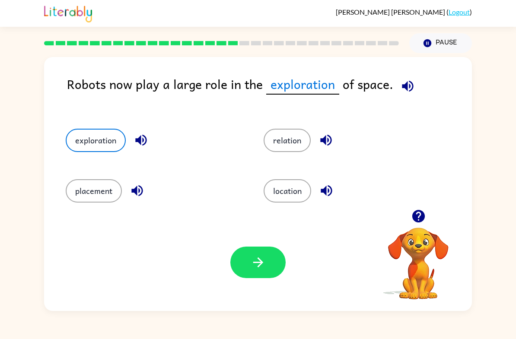
click at [267, 255] on button "button" at bounding box center [257, 263] width 55 height 32
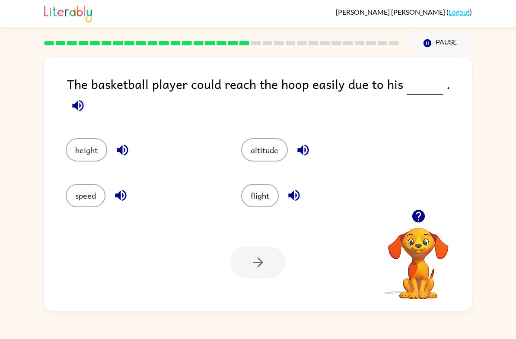
click at [83, 138] on button "height" at bounding box center [86, 149] width 41 height 23
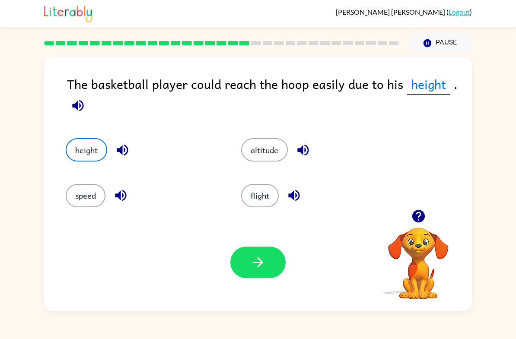
click at [263, 263] on icon "button" at bounding box center [258, 262] width 15 height 15
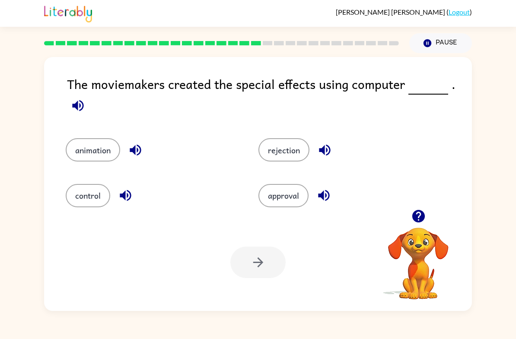
click at [113, 140] on button "animation" at bounding box center [93, 149] width 54 height 23
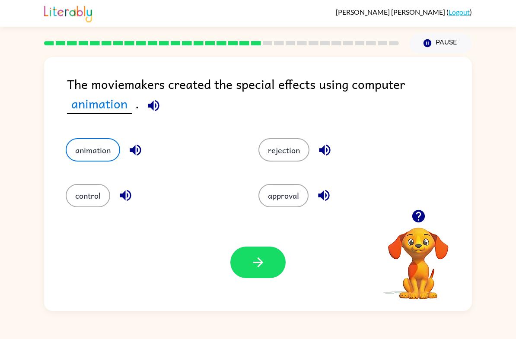
click at [93, 186] on button "control" at bounding box center [88, 195] width 45 height 23
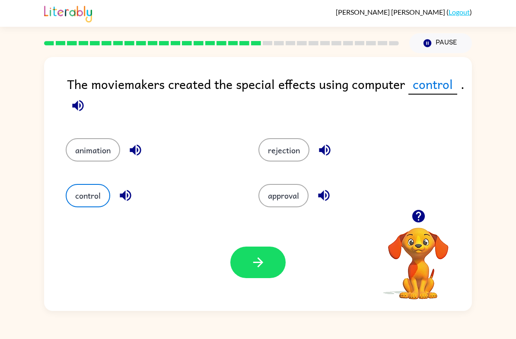
click at [235, 275] on button "button" at bounding box center [257, 263] width 55 height 32
click at [255, 275] on div at bounding box center [257, 263] width 55 height 32
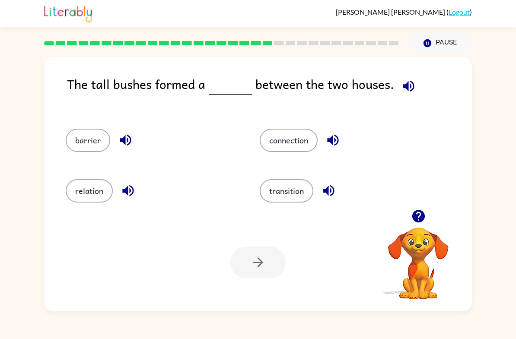
click at [293, 138] on button "connection" at bounding box center [289, 140] width 58 height 23
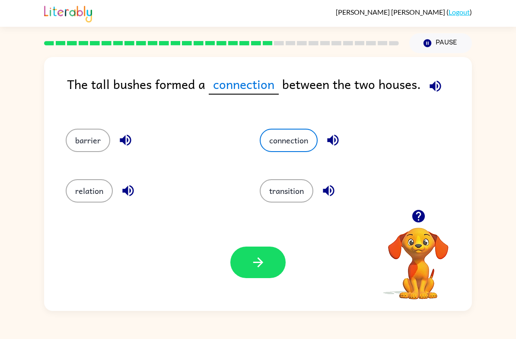
click at [244, 275] on button "button" at bounding box center [257, 263] width 55 height 32
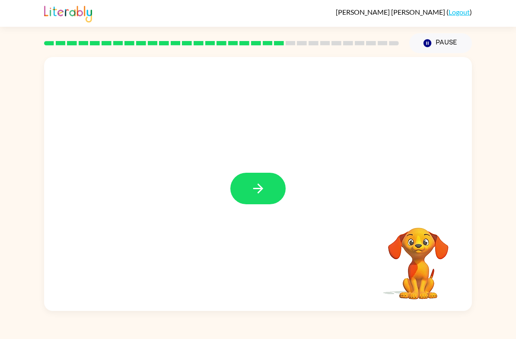
click at [265, 197] on button "button" at bounding box center [257, 189] width 55 height 32
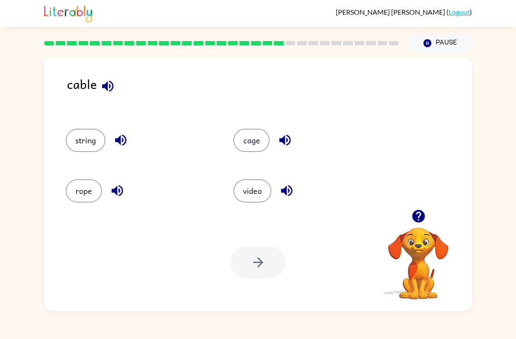
click at [90, 139] on button "string" at bounding box center [86, 140] width 40 height 23
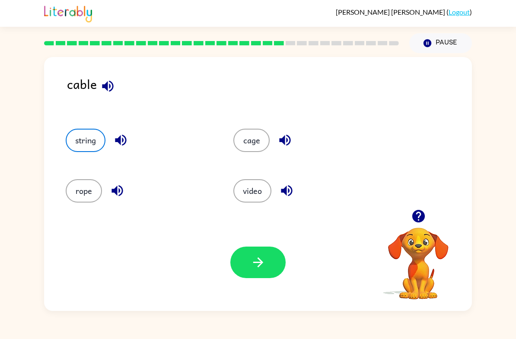
click at [101, 145] on button "string" at bounding box center [86, 140] width 40 height 23
click at [260, 272] on button "button" at bounding box center [257, 263] width 55 height 32
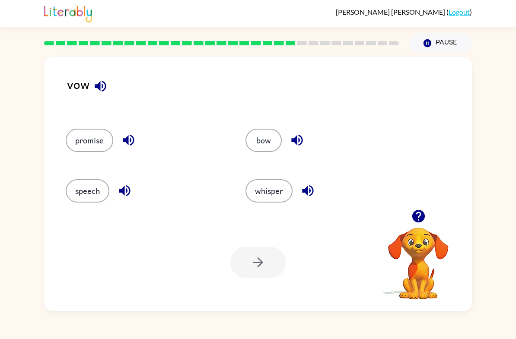
click at [106, 84] on icon "button" at bounding box center [100, 86] width 15 height 15
click at [275, 142] on button "bow" at bounding box center [263, 140] width 36 height 23
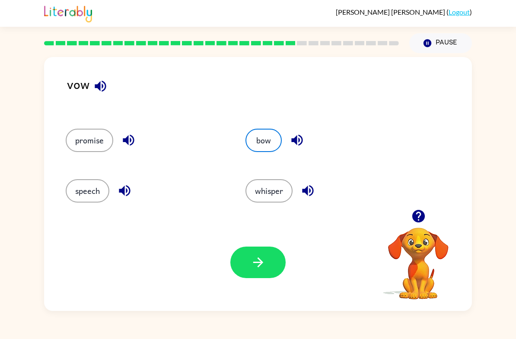
click at [260, 248] on button "button" at bounding box center [257, 263] width 55 height 32
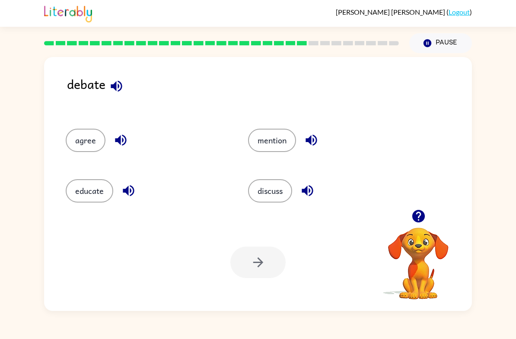
click at [84, 137] on button "agree" at bounding box center [86, 140] width 40 height 23
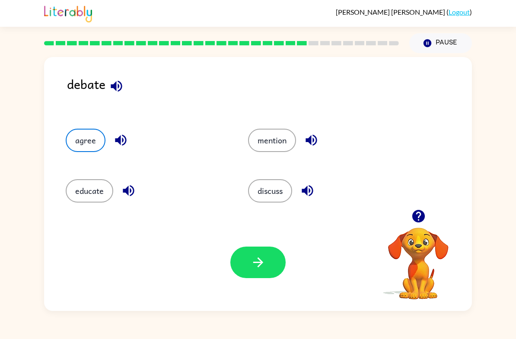
click at [248, 261] on button "button" at bounding box center [257, 263] width 55 height 32
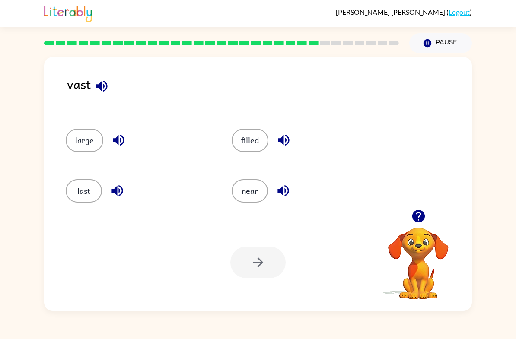
click at [68, 185] on button "last" at bounding box center [84, 190] width 36 height 23
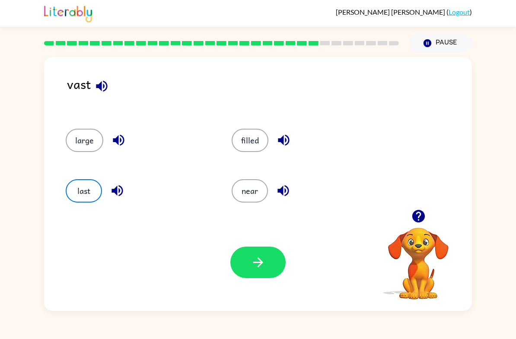
click at [252, 260] on icon "button" at bounding box center [258, 262] width 15 height 15
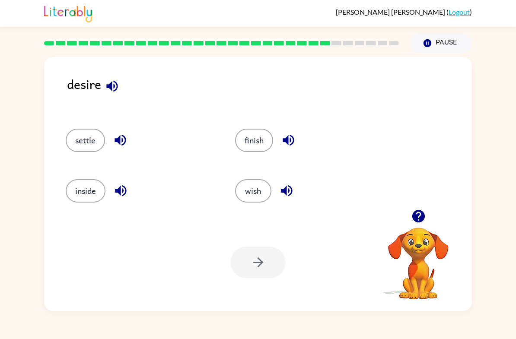
click at [247, 198] on button "wish" at bounding box center [253, 190] width 36 height 23
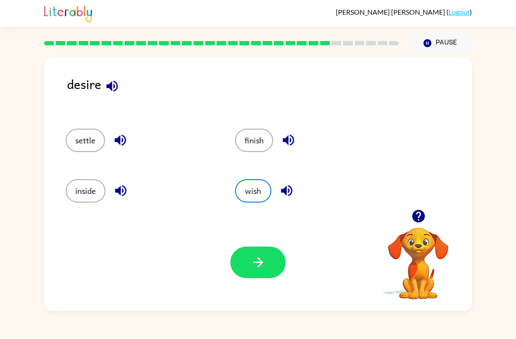
click at [274, 267] on button "button" at bounding box center [257, 263] width 55 height 32
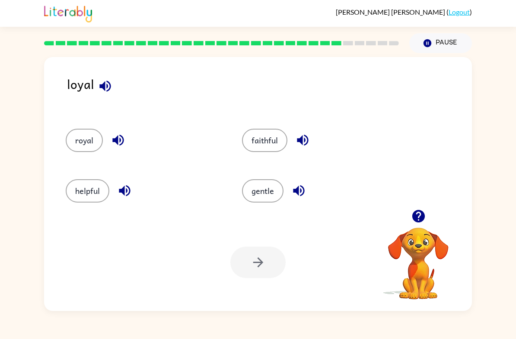
click at [75, 137] on button "royal" at bounding box center [84, 140] width 37 height 23
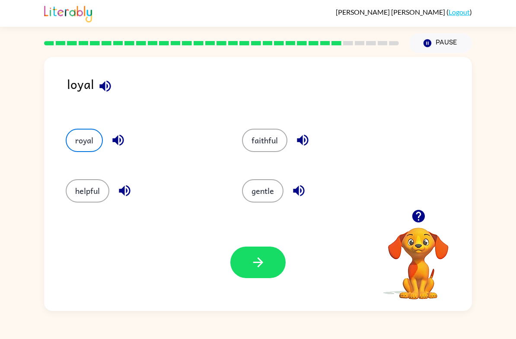
click at [257, 265] on icon "button" at bounding box center [258, 262] width 15 height 15
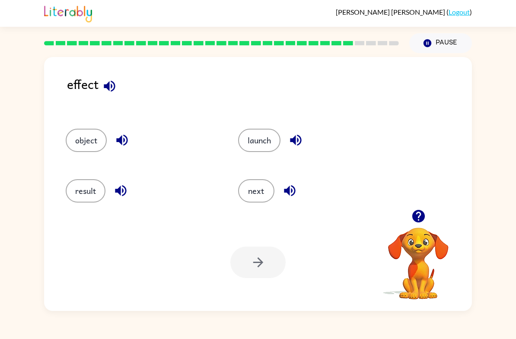
click at [84, 143] on button "object" at bounding box center [86, 140] width 41 height 23
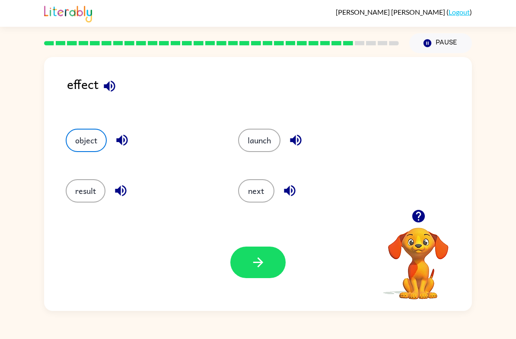
click at [263, 277] on button "button" at bounding box center [257, 263] width 55 height 32
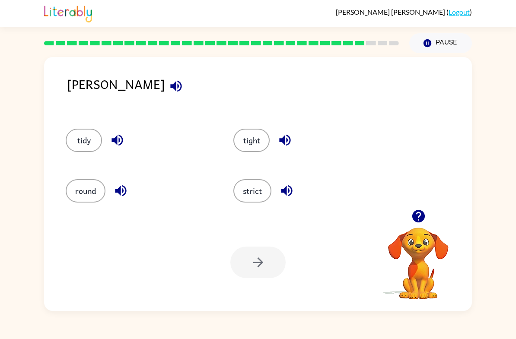
click at [261, 200] on button "strict" at bounding box center [252, 190] width 38 height 23
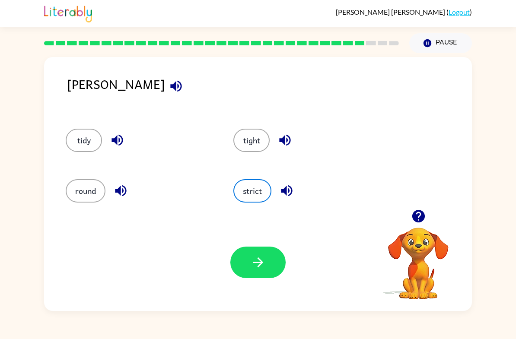
click at [269, 267] on button "button" at bounding box center [257, 263] width 55 height 32
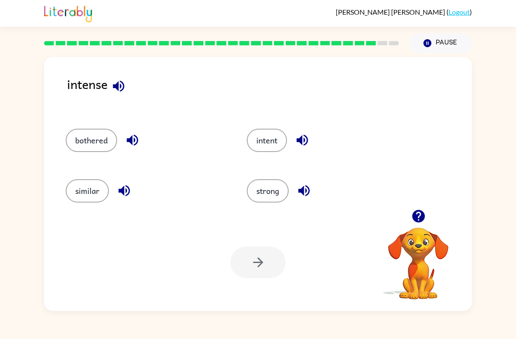
click at [279, 145] on button "intent" at bounding box center [267, 140] width 40 height 23
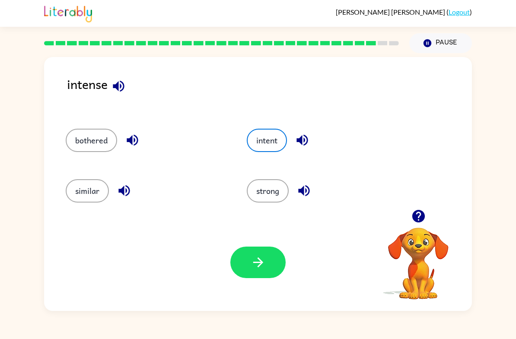
click at [265, 267] on icon "button" at bounding box center [258, 262] width 15 height 15
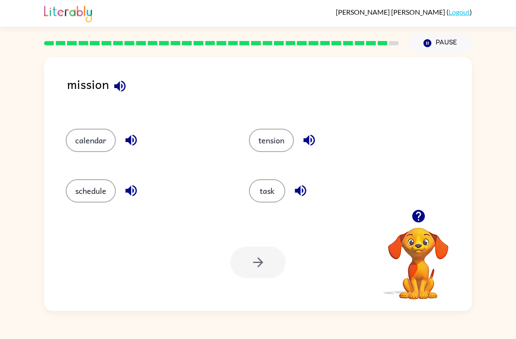
click at [87, 193] on button "schedule" at bounding box center [91, 190] width 50 height 23
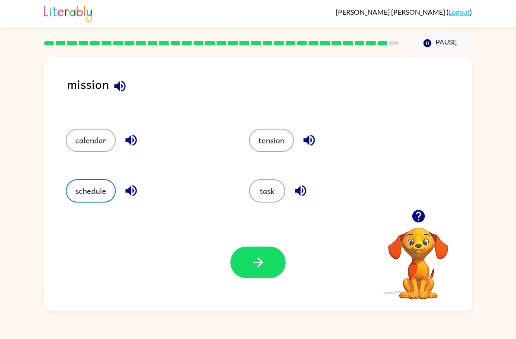
click at [262, 271] on button "button" at bounding box center [257, 263] width 55 height 32
